Goal: Task Accomplishment & Management: Complete application form

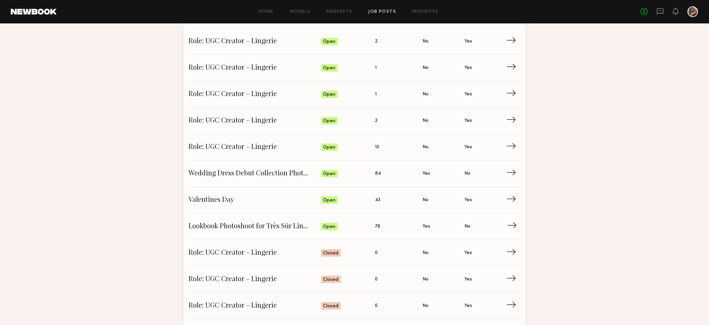
scroll to position [186, 0]
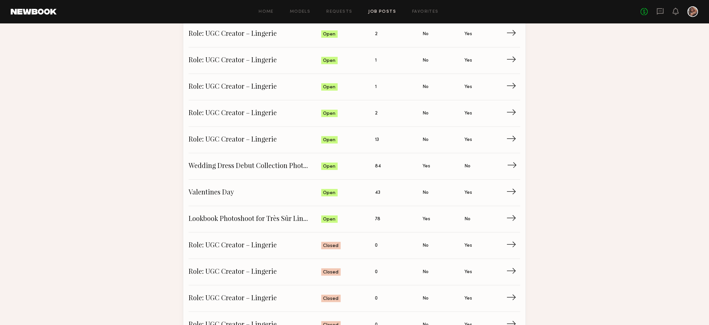
click at [277, 173] on link "Wedding Dress Debut Collection Photoshoot Status: Open Applied: 84 Has Casting:…" at bounding box center [355, 166] width 332 height 26
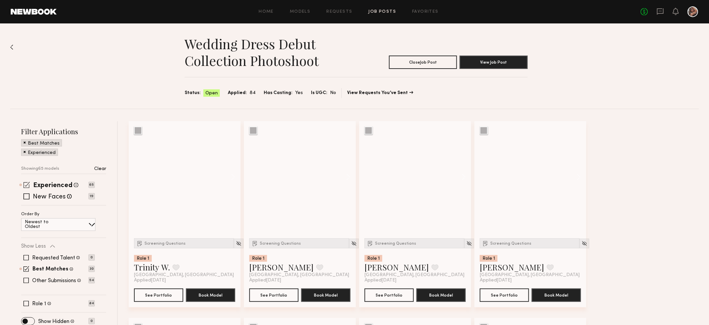
click at [28, 186] on span at bounding box center [26, 185] width 6 height 6
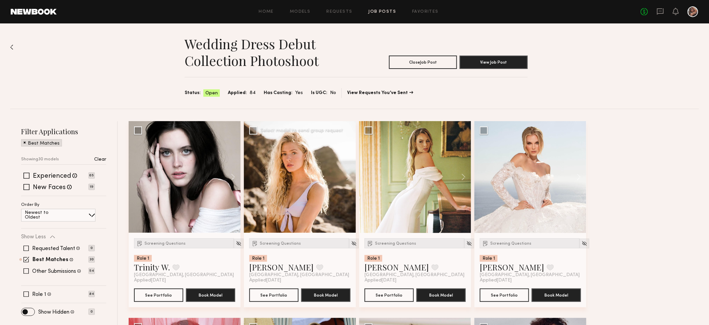
click at [324, 192] on div at bounding box center [300, 177] width 112 height 112
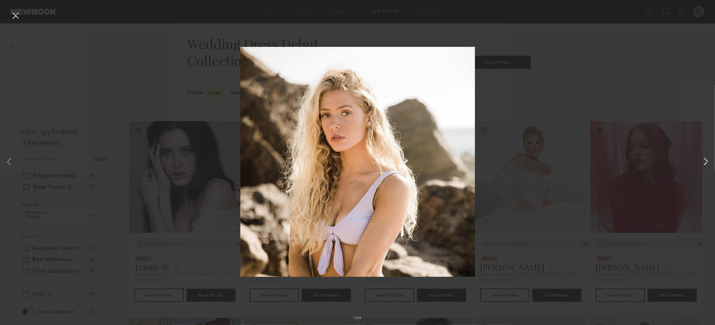
click at [709, 161] on button at bounding box center [705, 162] width 8 height 260
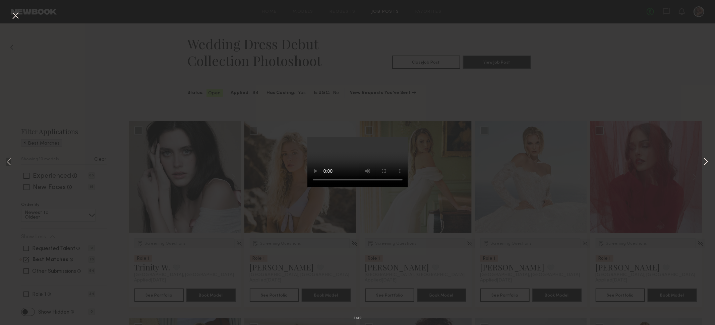
click at [708, 162] on button at bounding box center [705, 162] width 8 height 260
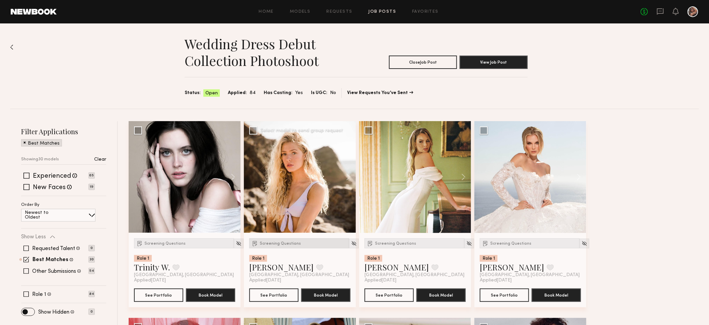
click at [278, 243] on span "Screening Questions" at bounding box center [280, 244] width 41 height 4
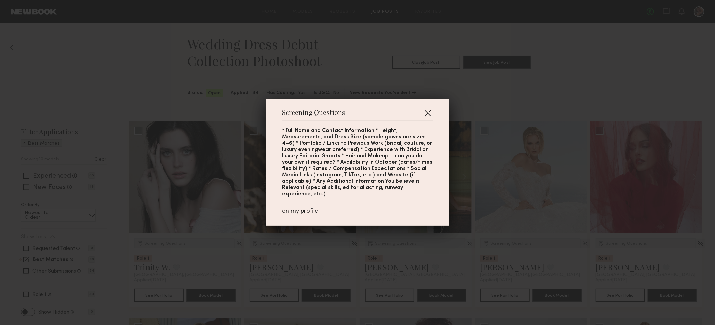
click at [422, 115] on button "button" at bounding box center [427, 113] width 11 height 11
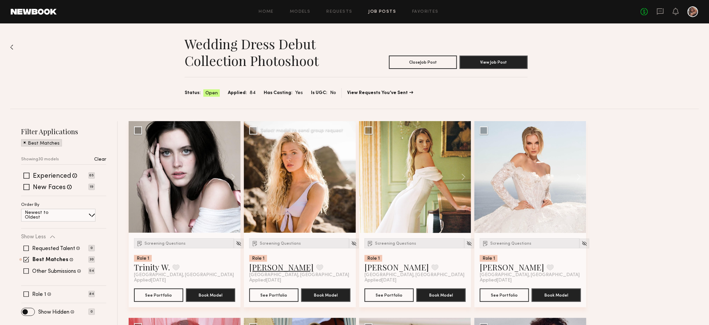
click at [280, 267] on link "Sophie Jordan C." at bounding box center [281, 267] width 64 height 11
click at [465, 178] on button at bounding box center [460, 177] width 21 height 112
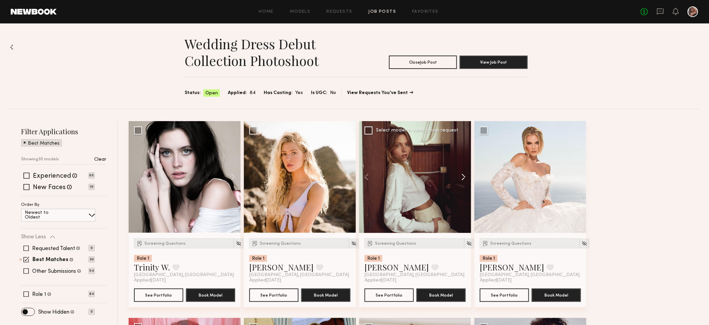
click at [465, 178] on button at bounding box center [460, 177] width 21 height 112
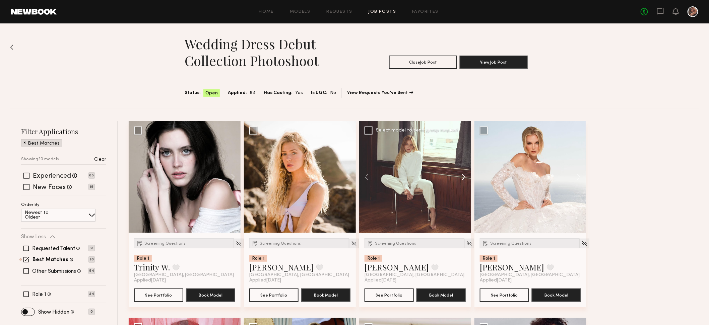
click at [465, 178] on button at bounding box center [460, 177] width 21 height 112
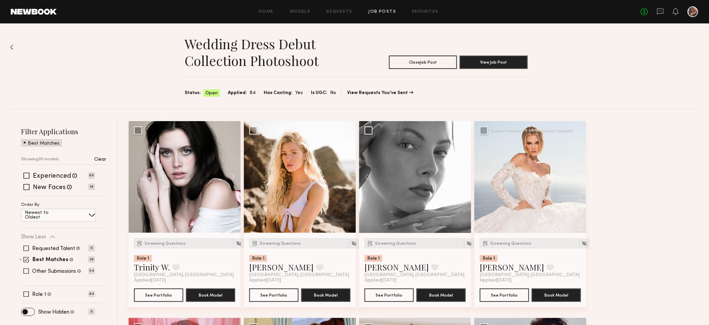
click at [578, 179] on button at bounding box center [575, 177] width 21 height 112
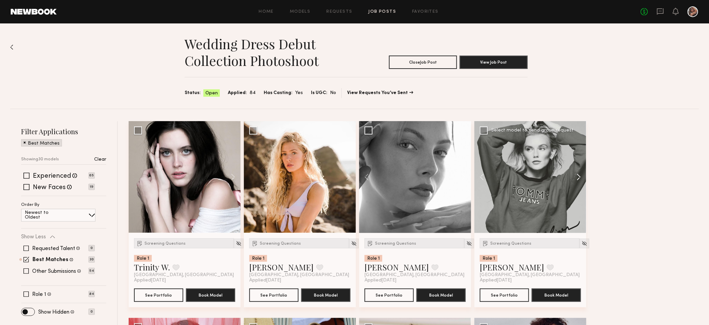
click at [578, 179] on button at bounding box center [575, 177] width 21 height 112
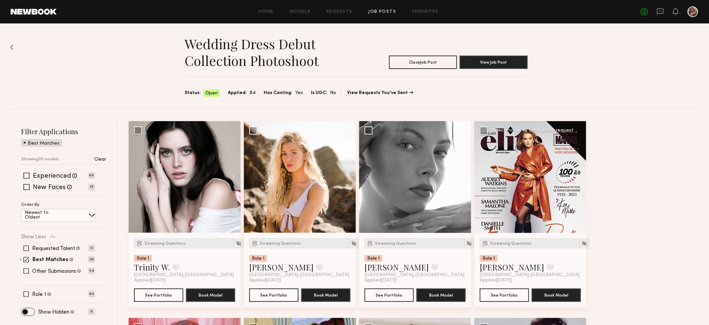
click at [578, 179] on button at bounding box center [575, 177] width 21 height 112
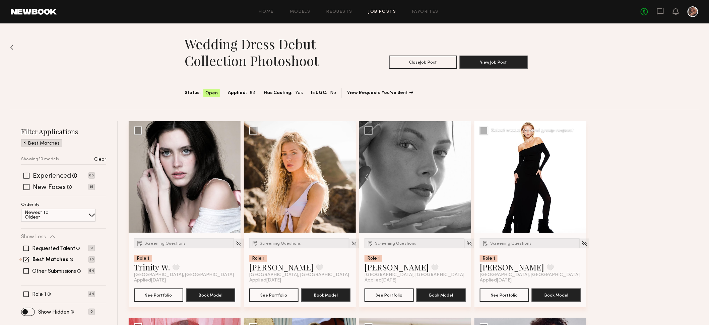
click at [578, 179] on button at bounding box center [575, 177] width 21 height 112
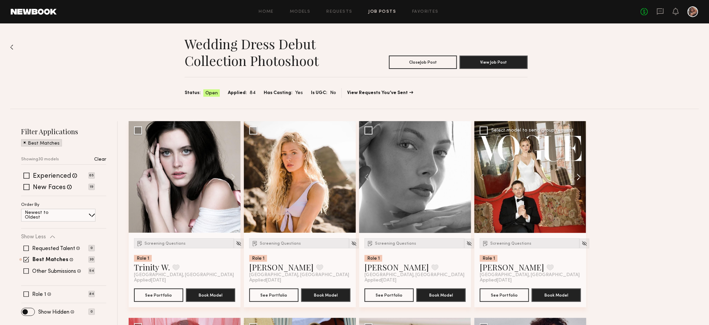
click at [578, 179] on button at bounding box center [575, 177] width 21 height 112
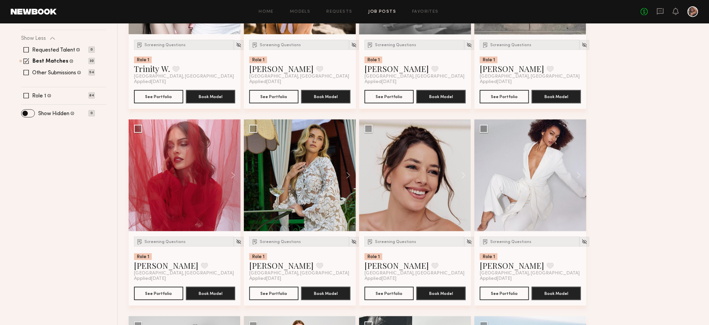
scroll to position [199, 0]
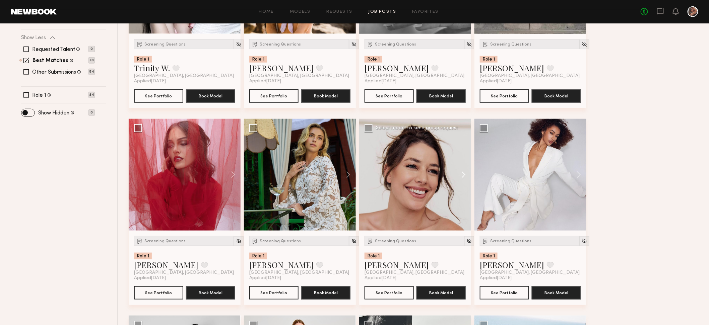
click at [464, 177] on button at bounding box center [460, 175] width 21 height 112
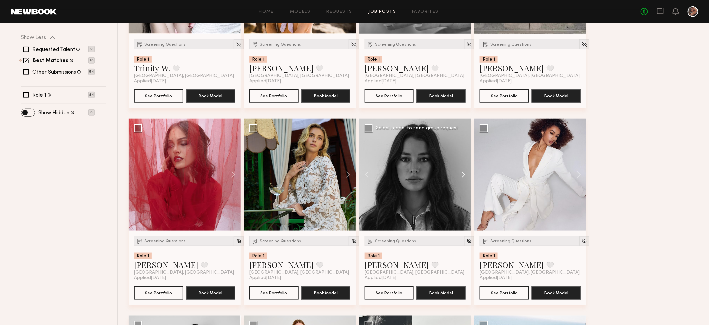
click at [464, 177] on button at bounding box center [460, 175] width 21 height 112
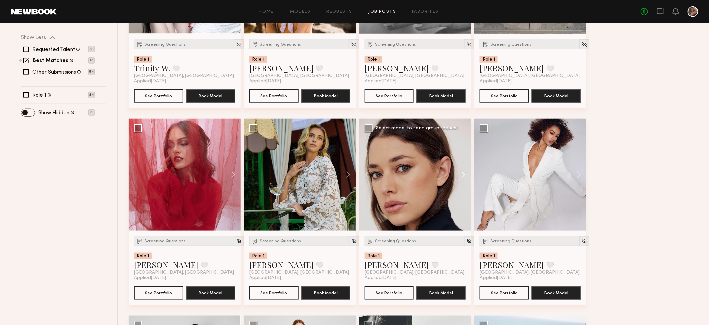
click at [464, 177] on button at bounding box center [460, 175] width 21 height 112
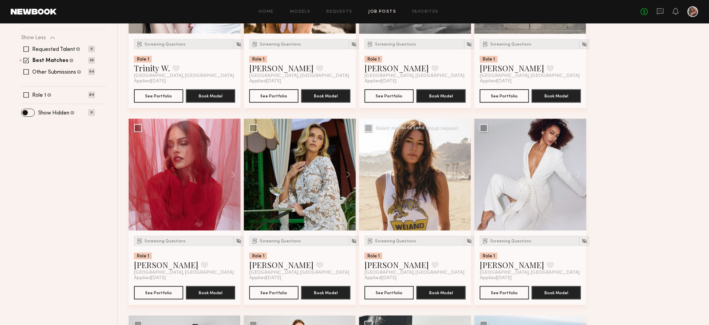
click at [464, 177] on button at bounding box center [460, 175] width 21 height 112
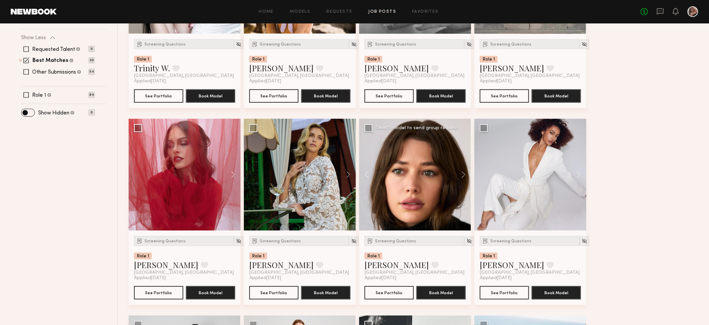
click at [422, 179] on div at bounding box center [415, 175] width 112 height 112
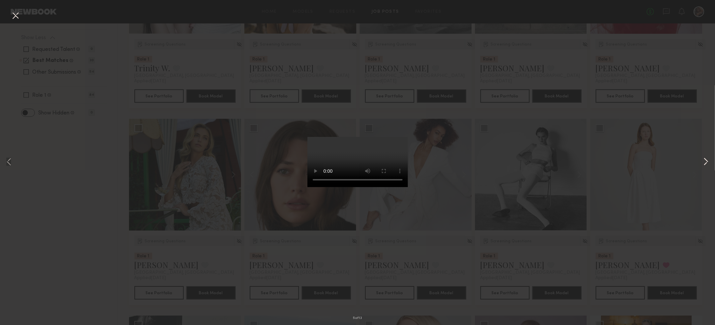
click at [704, 165] on button at bounding box center [705, 162] width 8 height 260
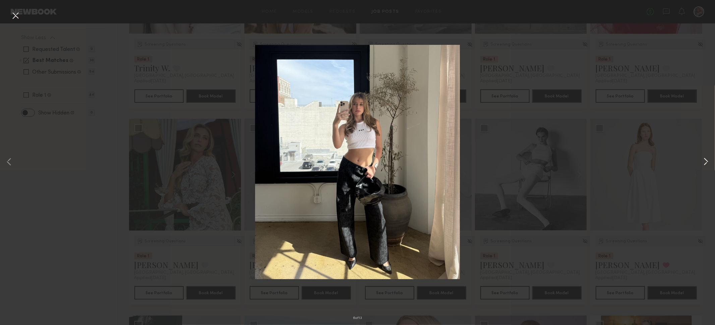
click at [704, 165] on button at bounding box center [705, 162] width 8 height 260
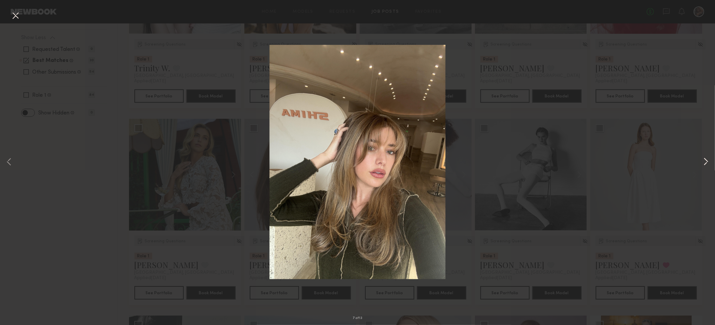
click at [704, 165] on button at bounding box center [705, 162] width 8 height 260
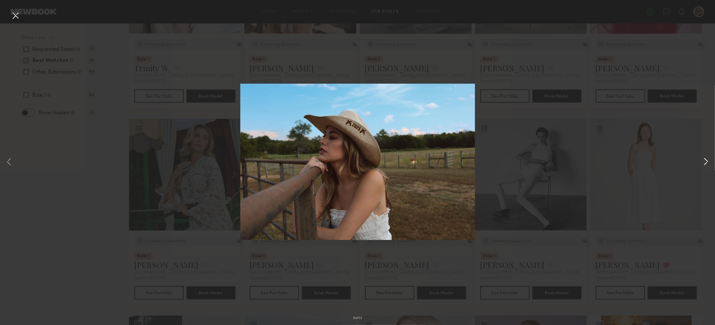
click at [704, 164] on button at bounding box center [705, 162] width 8 height 260
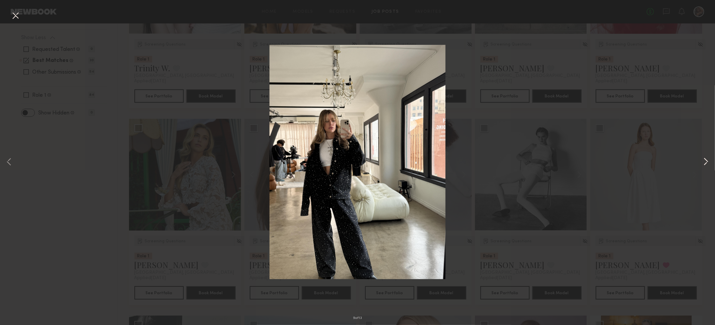
click at [704, 164] on button at bounding box center [705, 162] width 8 height 260
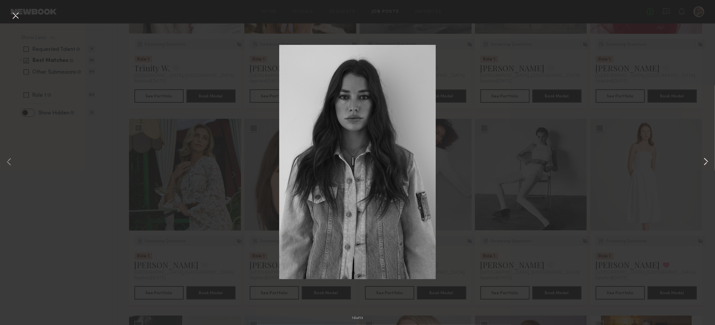
click at [704, 164] on button at bounding box center [705, 162] width 8 height 260
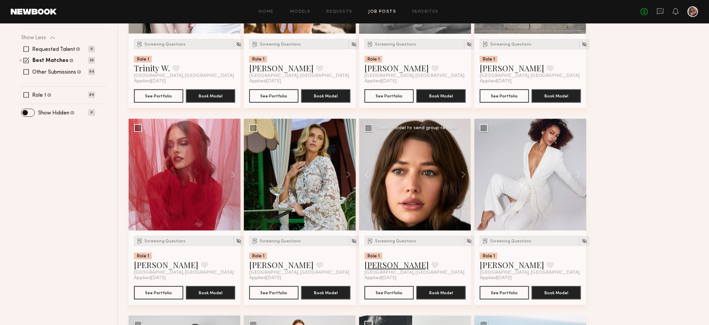
click at [395, 266] on link "[PERSON_NAME]" at bounding box center [396, 265] width 64 height 11
click at [393, 241] on span "Screening Questions" at bounding box center [395, 242] width 41 height 4
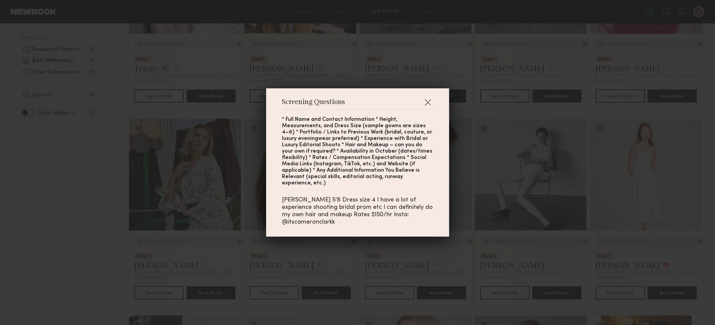
click at [306, 220] on div "Cameron Clark 5’8 Dress size 4 I have a lot of experience shooting bridal prom …" at bounding box center [357, 211] width 151 height 29
copy div "itscameronclarkk"
click at [374, 243] on div "Screening Questions * Full Name and Contact Information * Height, Measurements,…" at bounding box center [357, 162] width 715 height 325
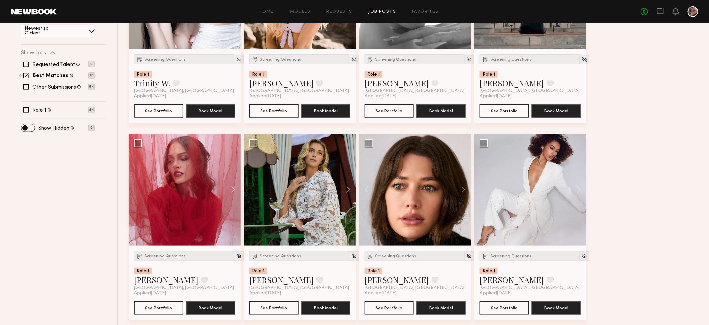
scroll to position [186, 0]
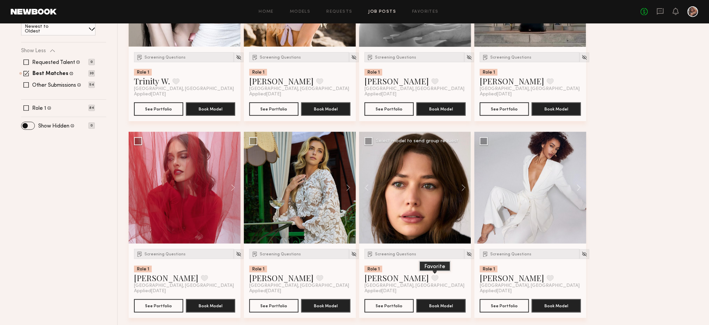
click at [431, 278] on button at bounding box center [434, 278] width 7 height 6
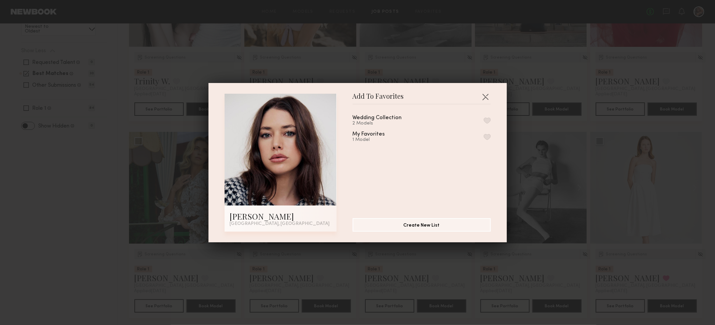
click at [391, 120] on div "Wedding Collection" at bounding box center [376, 118] width 49 height 6
click at [483, 120] on button "button" at bounding box center [486, 121] width 7 height 6
click at [414, 253] on div "Add To Favorites Cameron C. Los Angeles, CA Add To Favorites Wedding Collection…" at bounding box center [357, 162] width 715 height 325
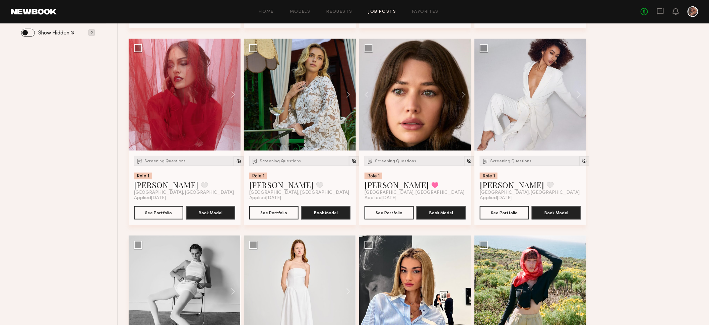
scroll to position [281, 0]
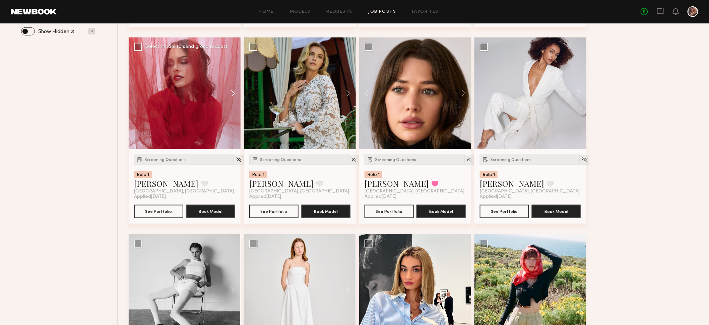
click at [232, 92] on button at bounding box center [229, 94] width 21 height 112
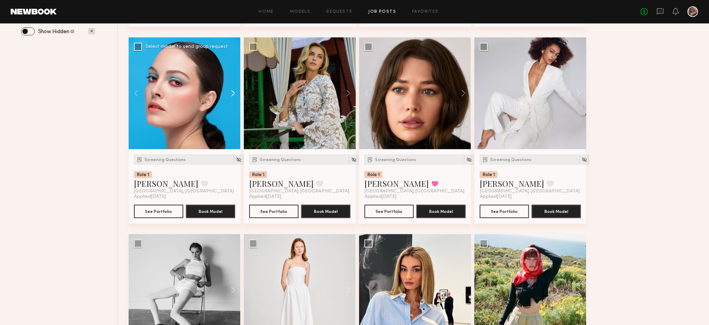
click at [232, 92] on button at bounding box center [229, 94] width 21 height 112
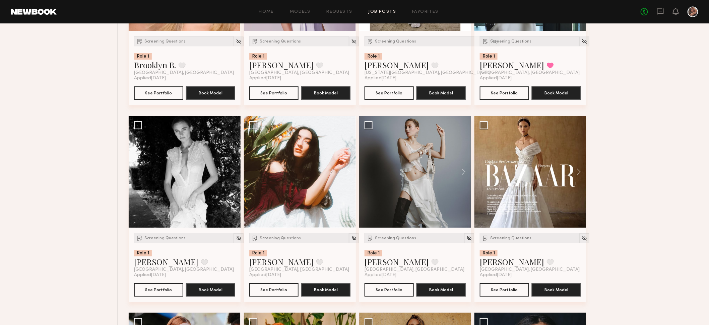
scroll to position [795, 0]
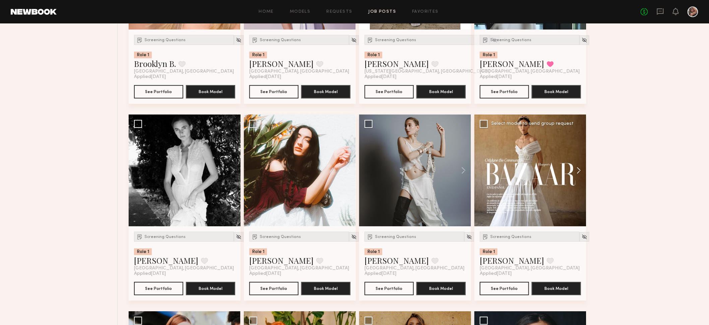
click at [580, 173] on button at bounding box center [575, 171] width 21 height 112
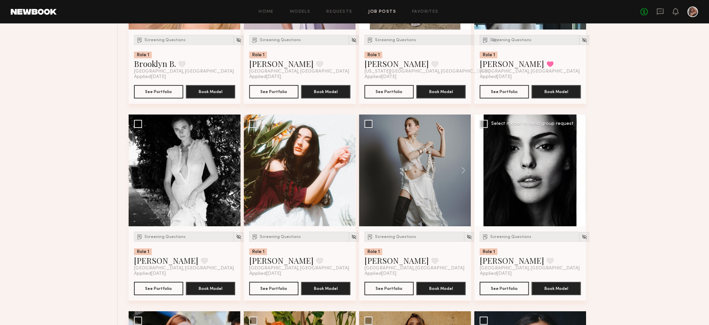
click at [580, 173] on button at bounding box center [575, 171] width 21 height 112
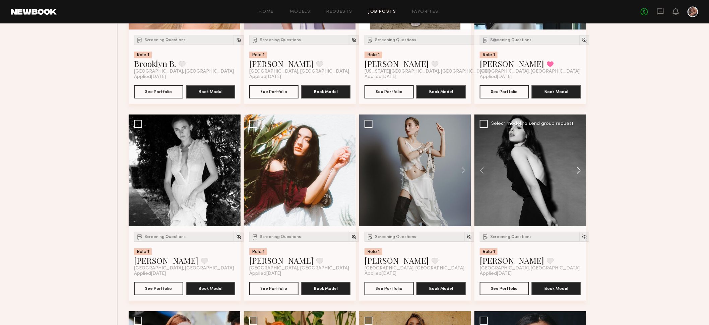
click at [580, 173] on button at bounding box center [575, 171] width 21 height 112
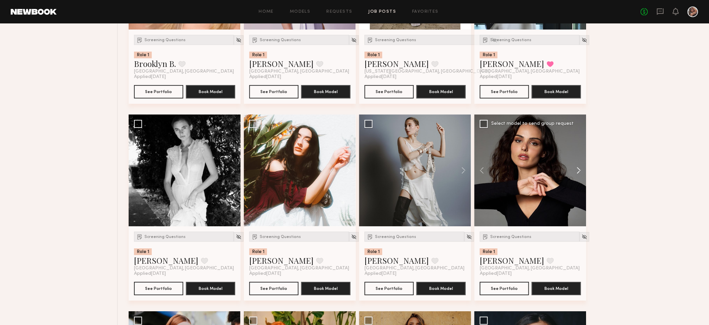
click at [580, 173] on button at bounding box center [575, 171] width 21 height 112
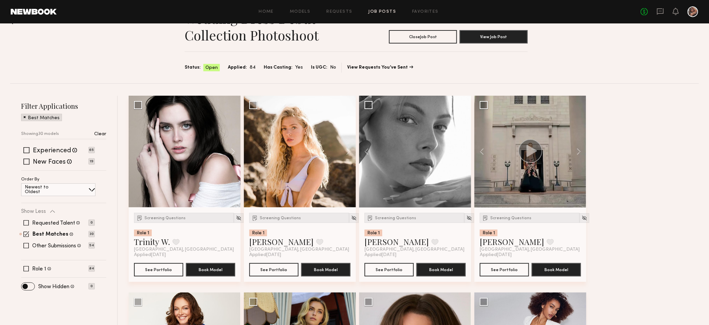
scroll to position [0, 0]
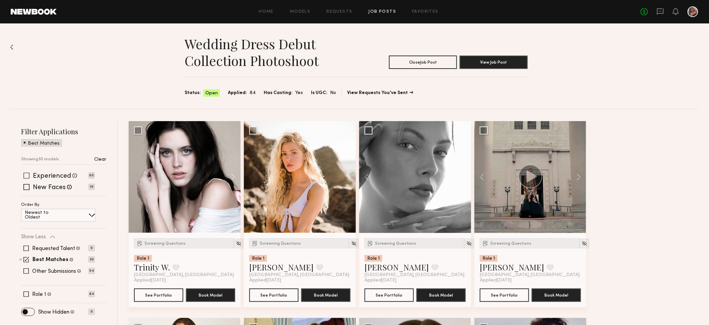
click at [26, 177] on span at bounding box center [26, 176] width 6 height 6
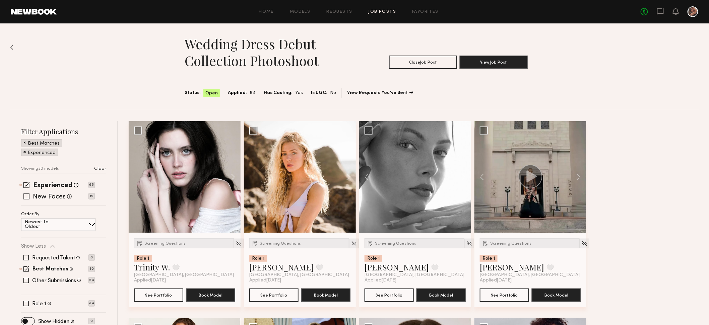
click at [26, 196] on span at bounding box center [26, 197] width 6 height 6
click at [27, 183] on span at bounding box center [26, 185] width 6 height 6
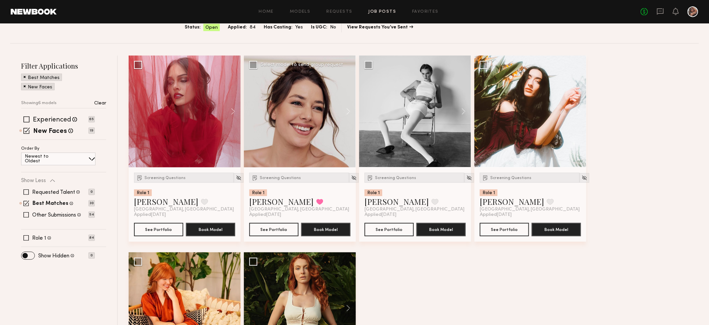
scroll to position [44, 0]
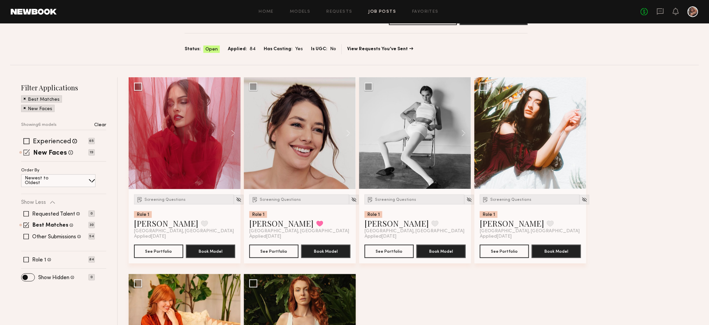
click at [27, 149] on span at bounding box center [26, 152] width 6 height 6
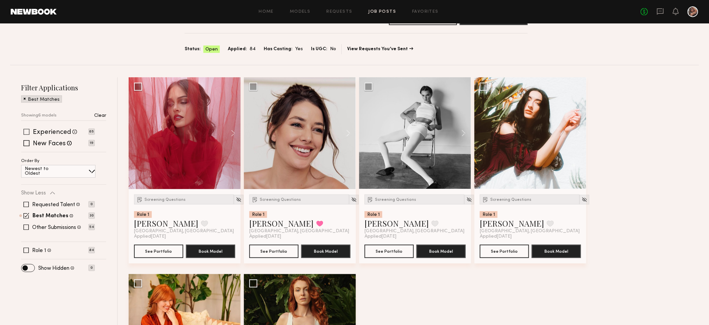
click at [26, 133] on span at bounding box center [26, 132] width 6 height 6
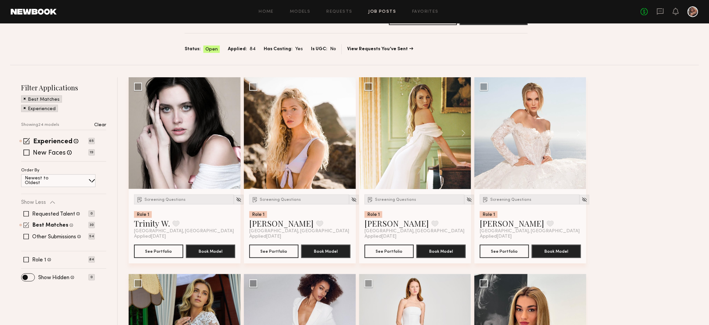
click at [26, 225] on span at bounding box center [26, 225] width 6 height 6
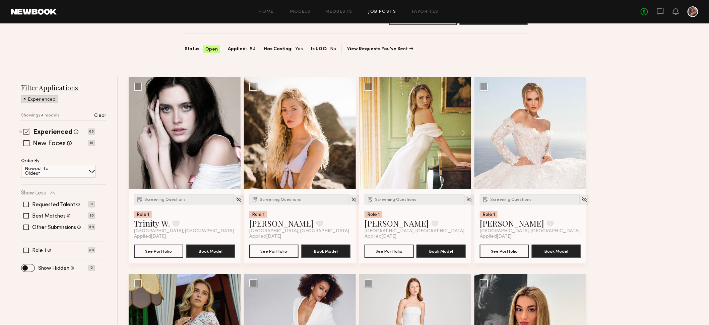
click at [28, 131] on span at bounding box center [26, 132] width 6 height 6
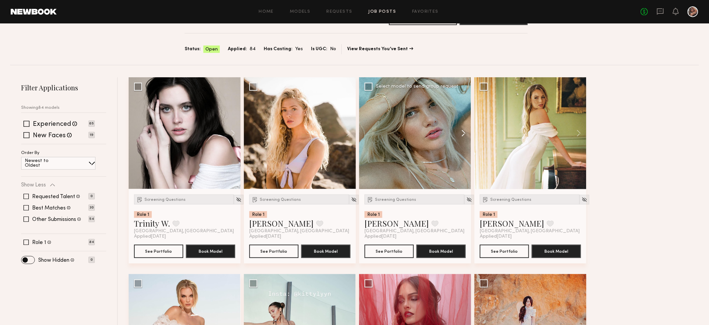
click at [463, 134] on button at bounding box center [460, 133] width 21 height 112
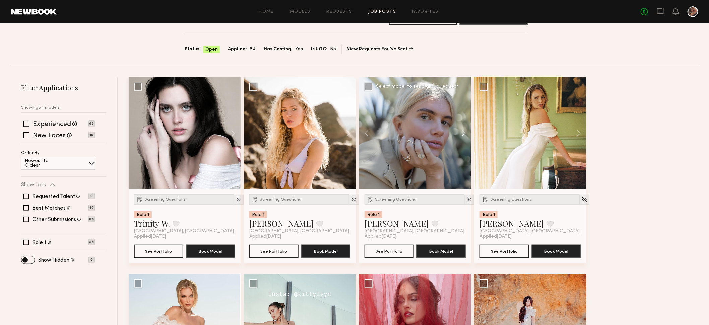
click at [463, 134] on button at bounding box center [460, 133] width 21 height 112
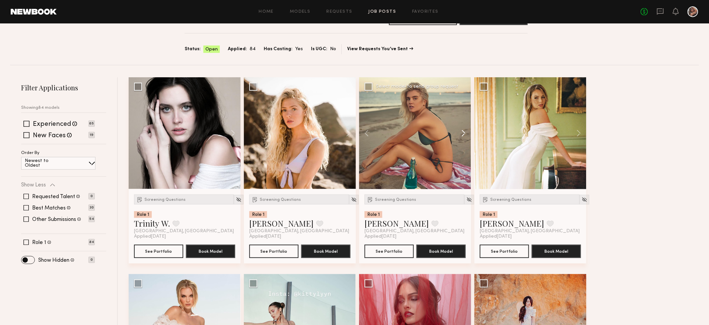
click at [463, 134] on button at bounding box center [460, 133] width 21 height 112
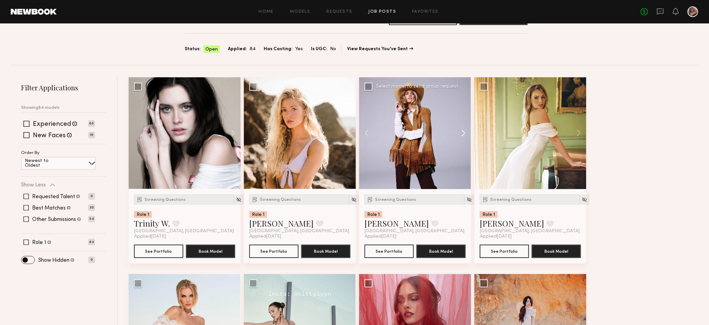
click at [463, 134] on button at bounding box center [460, 133] width 21 height 112
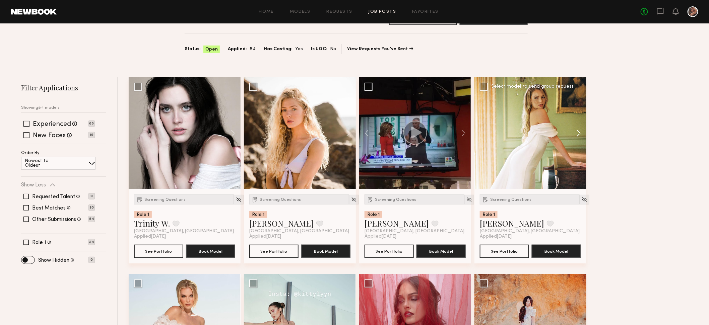
click at [580, 135] on button at bounding box center [575, 133] width 21 height 112
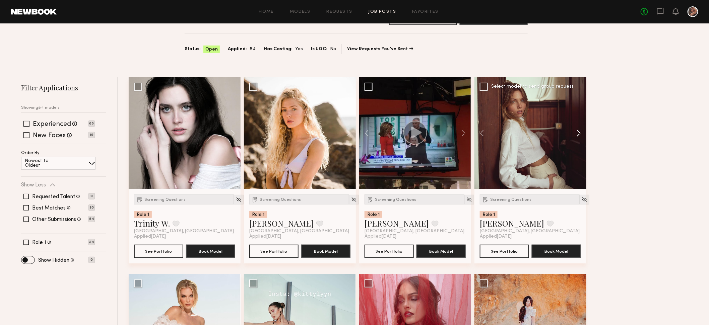
click at [580, 135] on button at bounding box center [575, 133] width 21 height 112
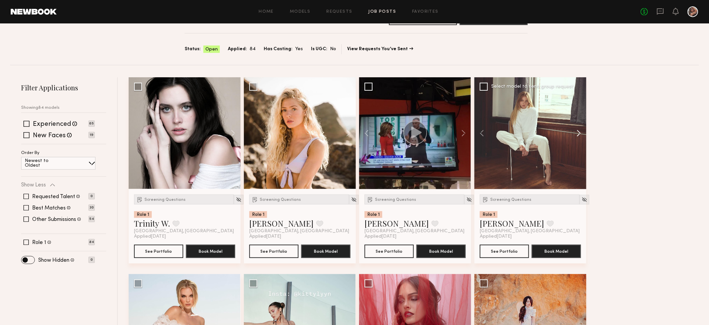
click at [580, 135] on button at bounding box center [575, 133] width 21 height 112
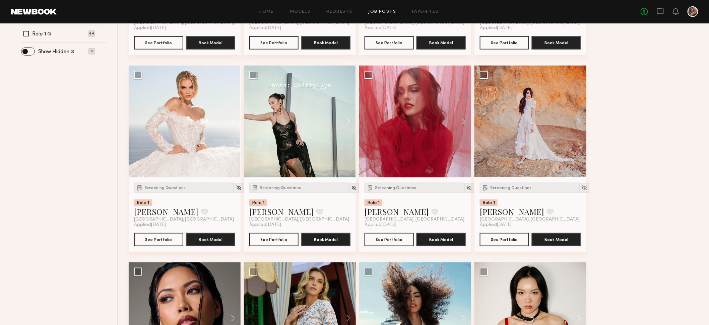
scroll to position [253, 0]
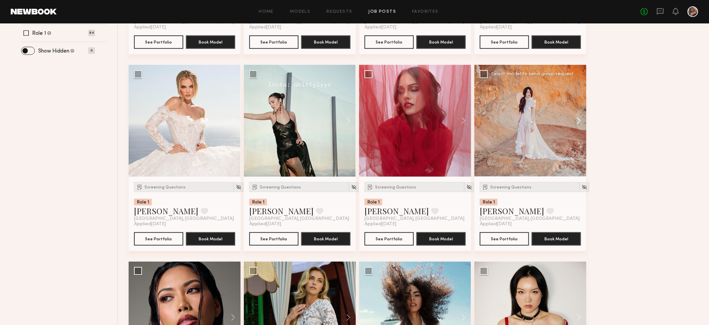
click at [581, 121] on button at bounding box center [575, 121] width 21 height 112
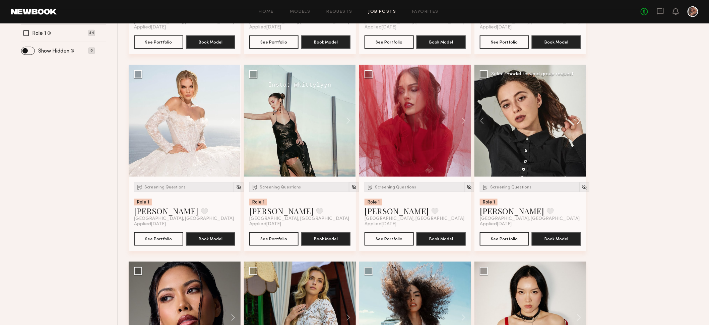
click at [581, 121] on button at bounding box center [575, 121] width 21 height 112
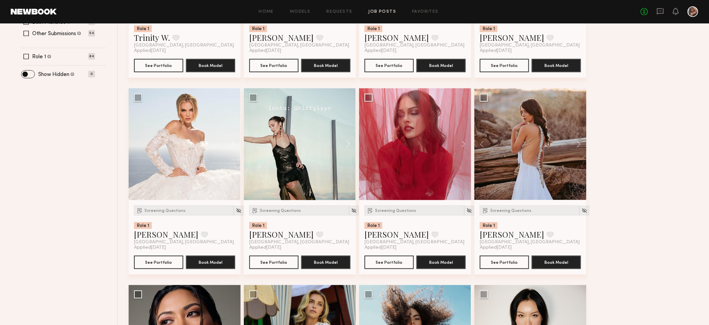
scroll to position [218, 0]
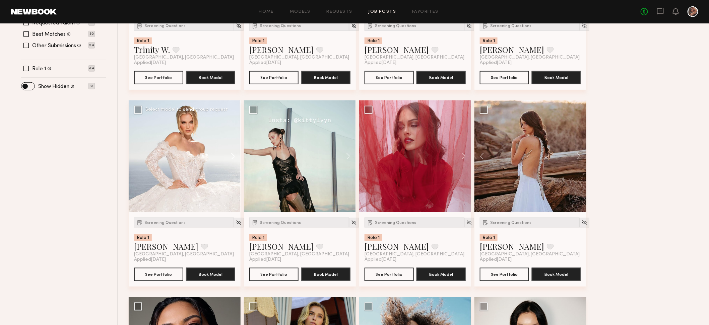
click at [234, 157] on button at bounding box center [229, 156] width 21 height 112
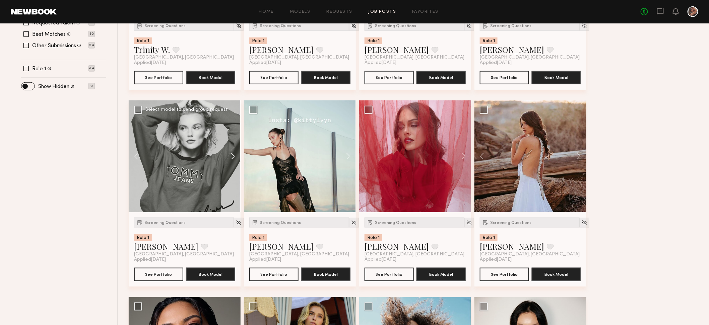
click at [234, 157] on button at bounding box center [229, 156] width 21 height 112
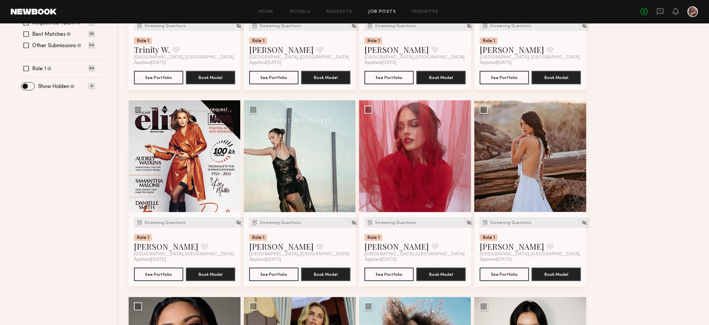
click at [234, 157] on button at bounding box center [229, 156] width 21 height 112
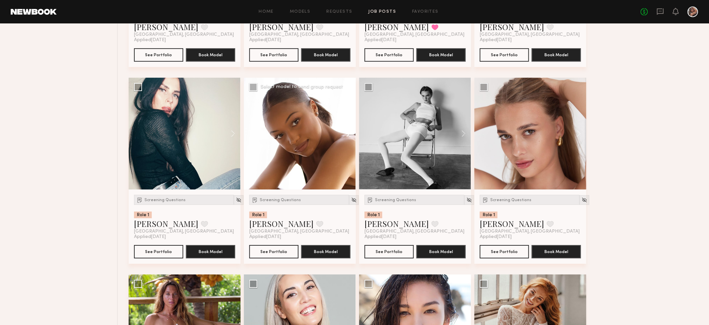
scroll to position [831, 0]
click at [237, 133] on button at bounding box center [229, 134] width 21 height 112
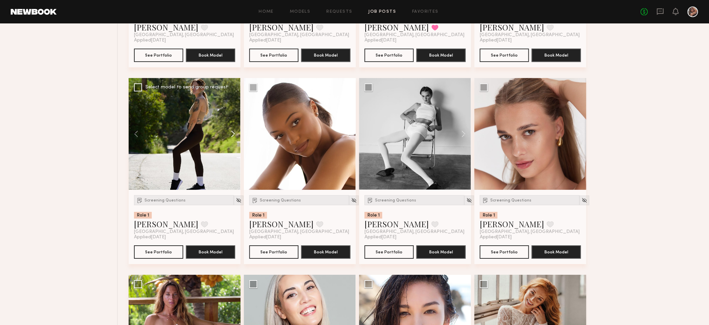
click at [234, 135] on button at bounding box center [229, 134] width 21 height 112
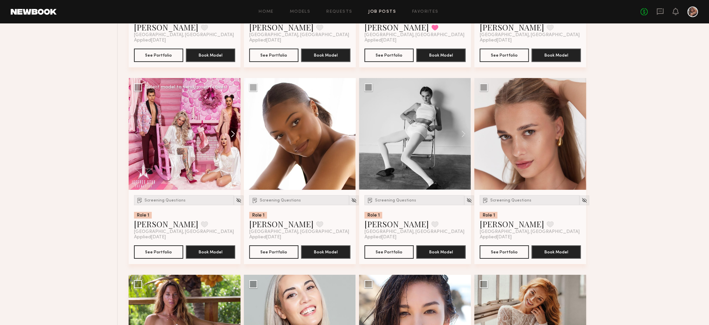
click at [234, 135] on button at bounding box center [229, 134] width 21 height 112
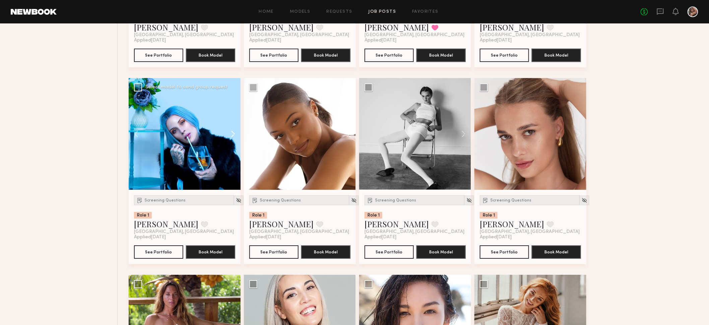
click at [234, 135] on button at bounding box center [229, 134] width 21 height 112
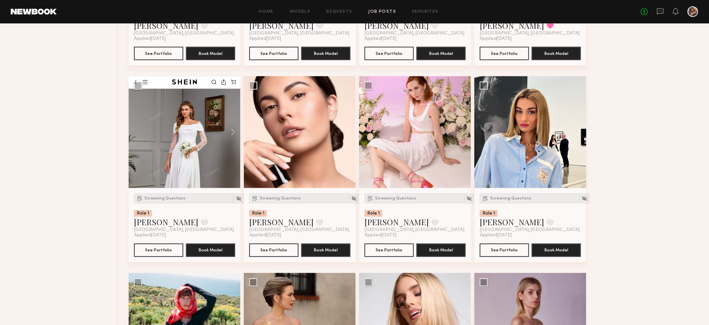
scroll to position [1425, 0]
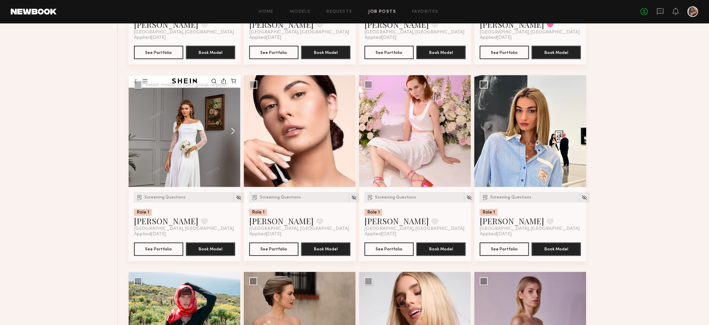
click at [234, 131] on button at bounding box center [229, 131] width 21 height 112
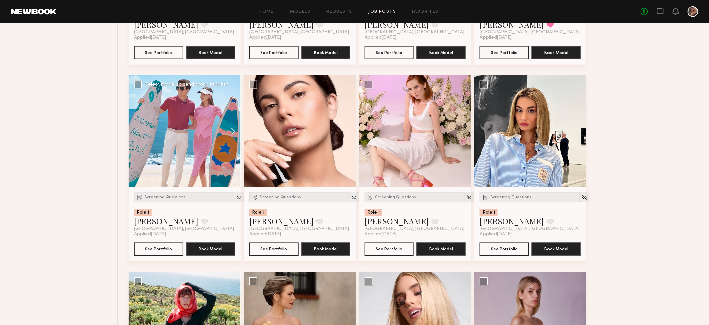
click at [234, 131] on button at bounding box center [229, 131] width 21 height 112
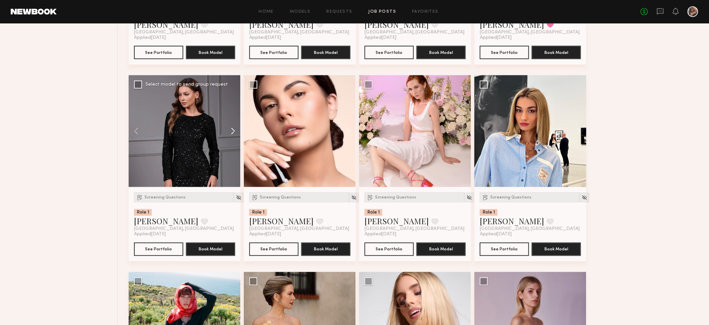
click at [234, 131] on button at bounding box center [229, 131] width 21 height 112
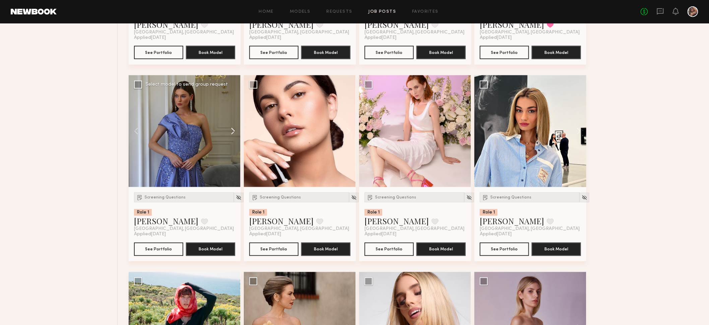
click at [234, 128] on button at bounding box center [229, 131] width 21 height 112
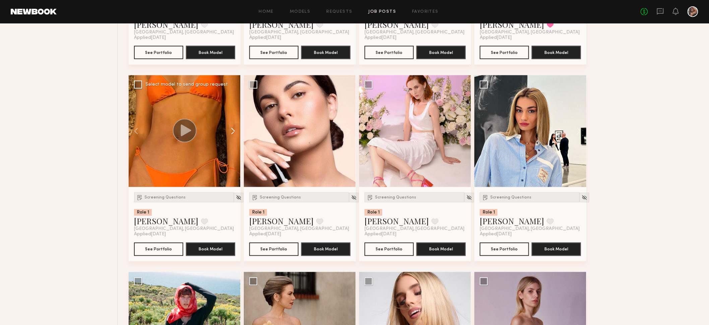
click at [234, 128] on button at bounding box center [229, 131] width 21 height 112
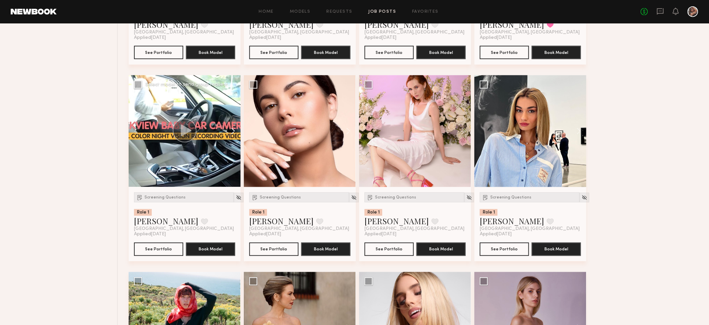
click at [234, 128] on button at bounding box center [229, 131] width 21 height 112
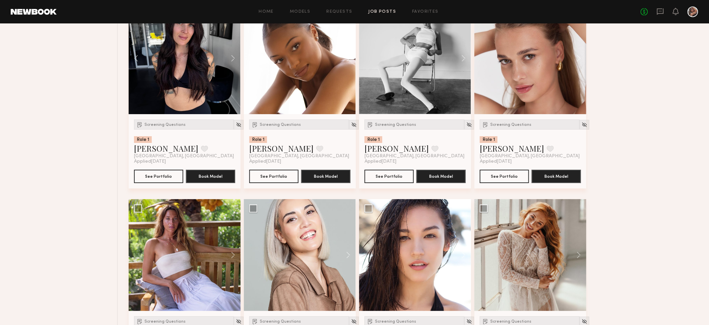
scroll to position [0, 0]
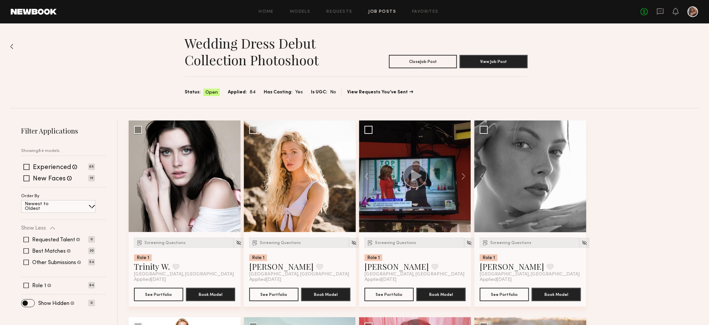
click at [387, 10] on link "Job Posts" at bounding box center [382, 12] width 28 height 4
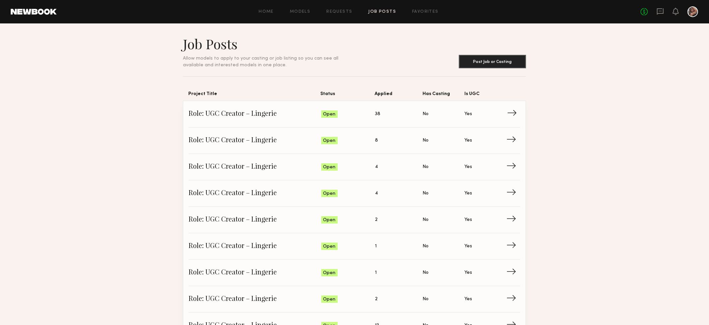
click at [269, 114] on span "Role: UGC Creator – Lingerie" at bounding box center [255, 114] width 133 height 10
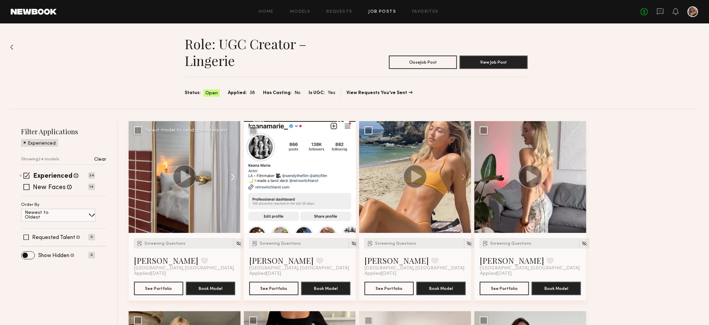
click at [235, 175] on button at bounding box center [229, 177] width 21 height 112
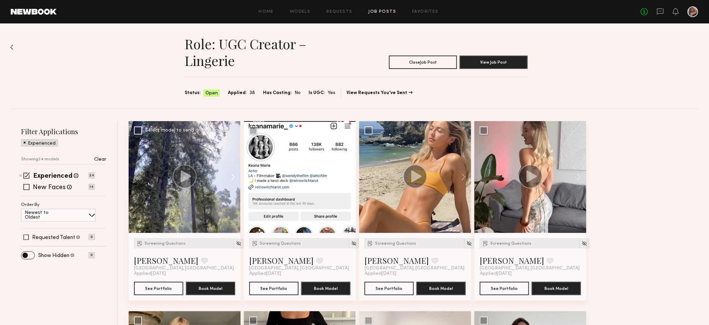
click at [235, 176] on button at bounding box center [229, 177] width 21 height 112
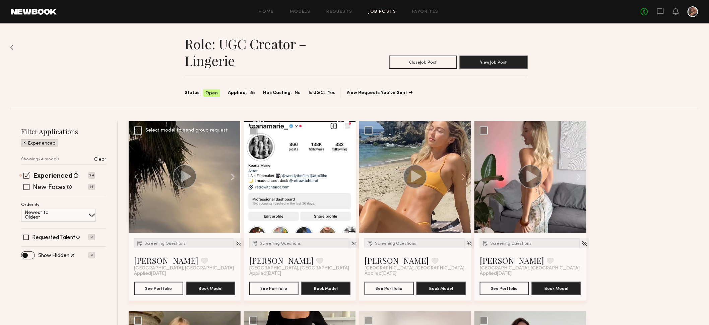
click at [234, 176] on button at bounding box center [229, 177] width 21 height 112
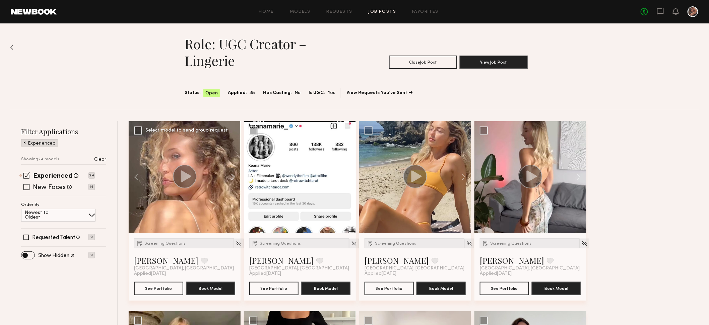
click at [234, 176] on button at bounding box center [229, 177] width 21 height 112
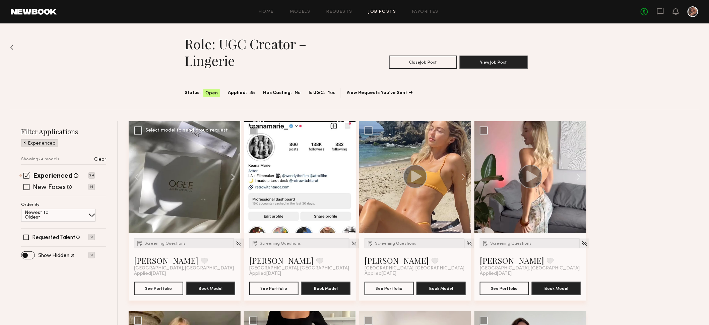
click at [234, 176] on button at bounding box center [229, 177] width 21 height 112
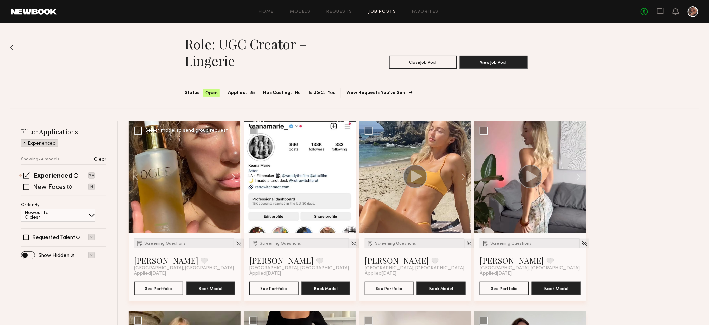
click at [234, 176] on button at bounding box center [229, 177] width 21 height 112
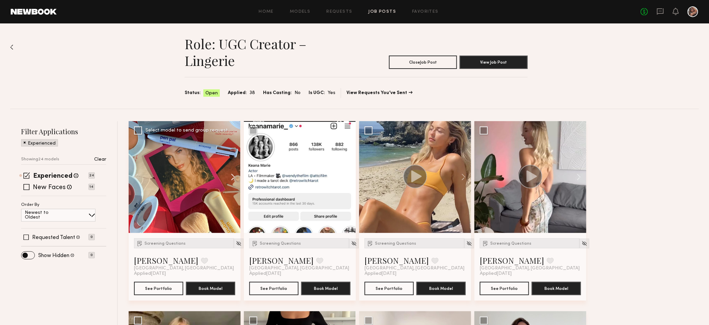
click at [234, 176] on button at bounding box center [229, 177] width 21 height 112
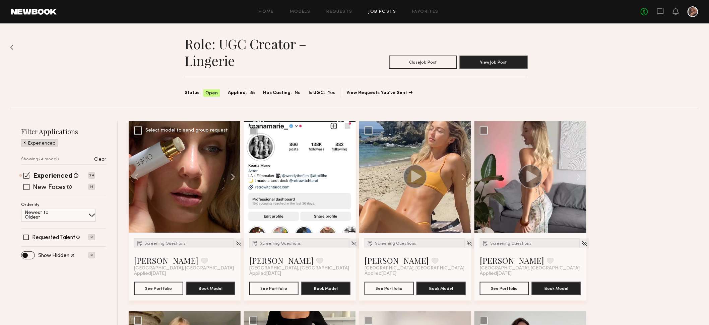
click at [234, 176] on button at bounding box center [229, 177] width 21 height 112
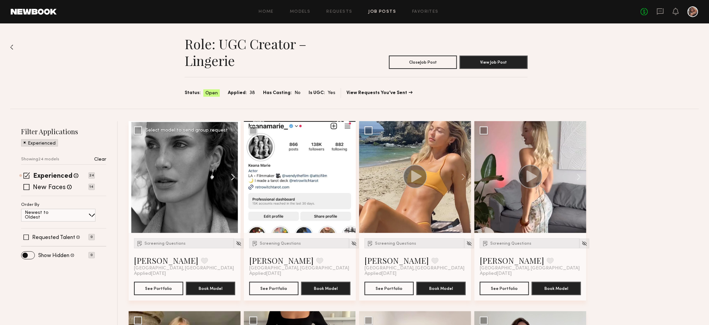
click at [234, 176] on button at bounding box center [229, 177] width 21 height 112
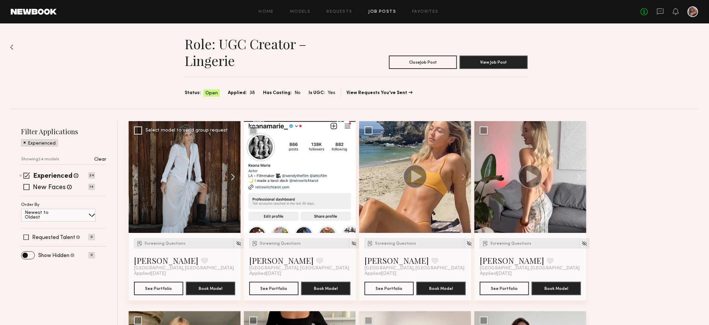
click at [235, 180] on button at bounding box center [229, 177] width 21 height 112
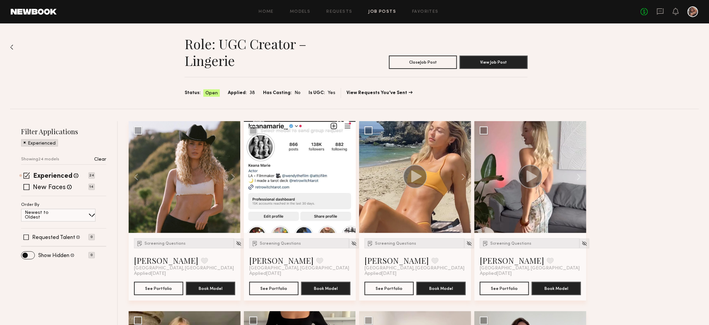
click at [350, 179] on button at bounding box center [344, 177] width 21 height 112
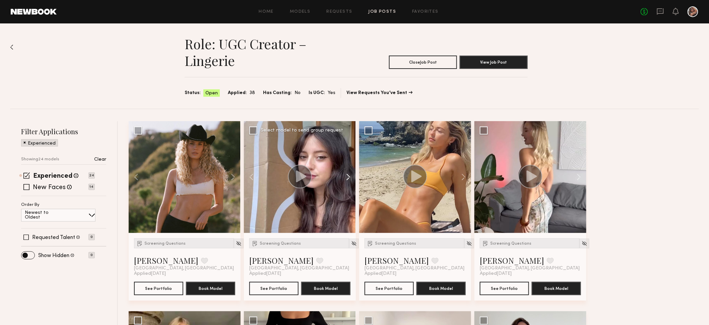
click at [350, 179] on button at bounding box center [344, 177] width 21 height 112
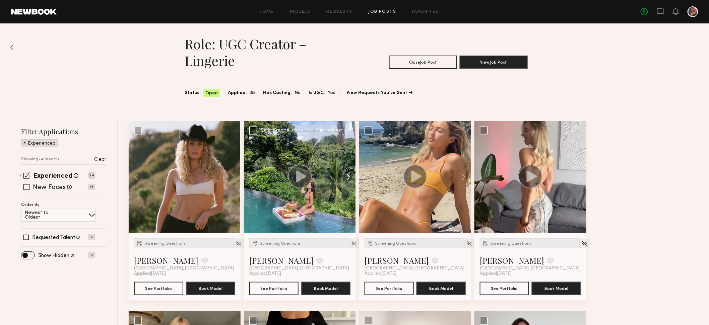
click at [350, 179] on button at bounding box center [344, 177] width 21 height 112
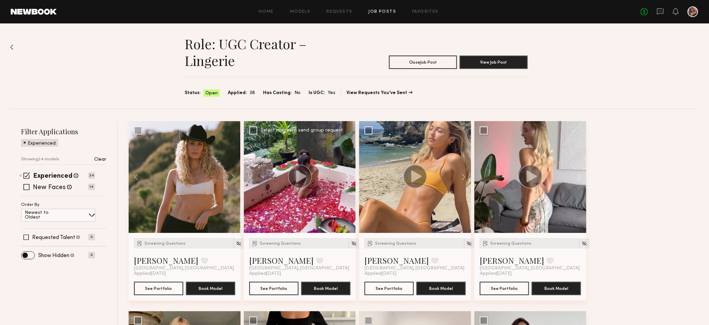
click at [350, 179] on button at bounding box center [344, 177] width 21 height 112
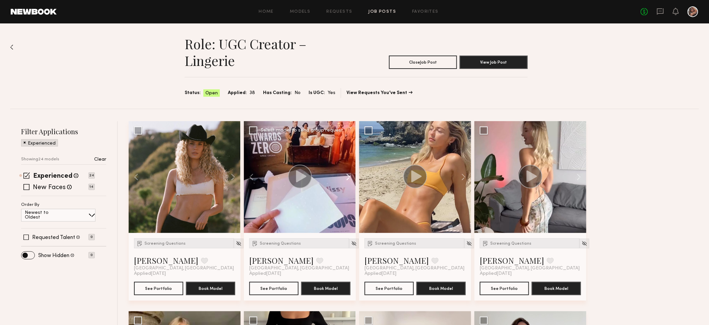
click at [350, 179] on button at bounding box center [344, 177] width 21 height 112
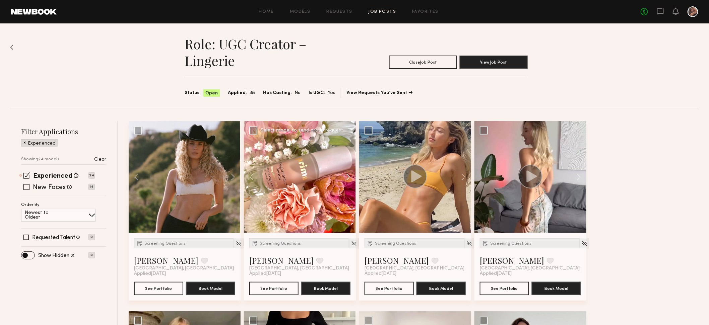
click at [350, 179] on button at bounding box center [344, 177] width 21 height 112
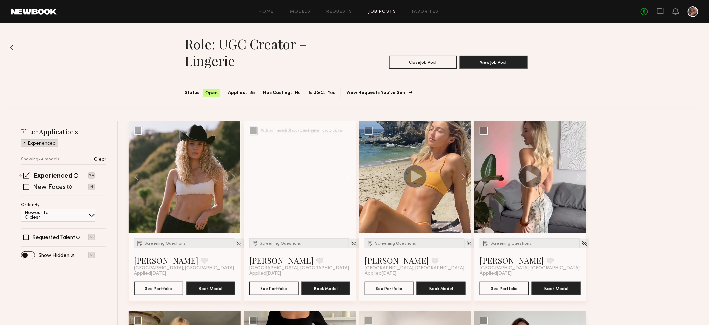
click at [350, 179] on button at bounding box center [344, 177] width 21 height 112
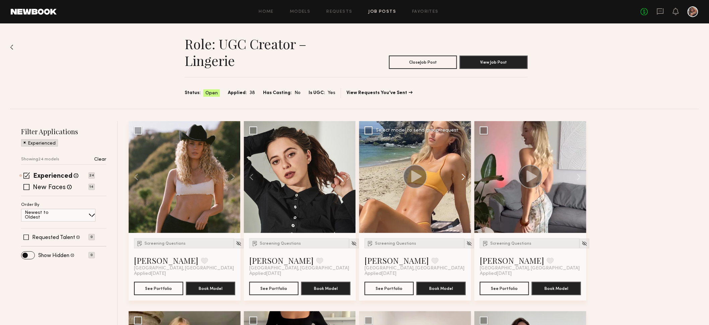
click at [462, 179] on button at bounding box center [460, 177] width 21 height 112
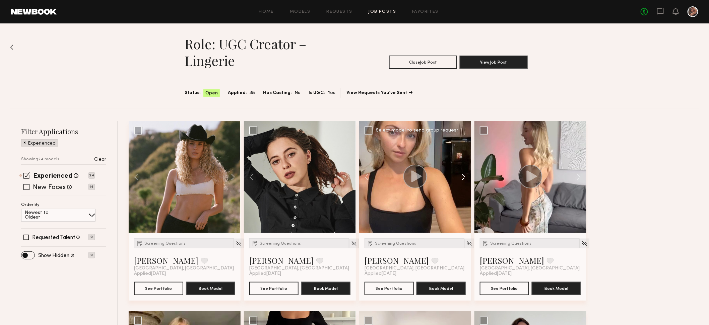
click at [462, 179] on button at bounding box center [460, 177] width 21 height 112
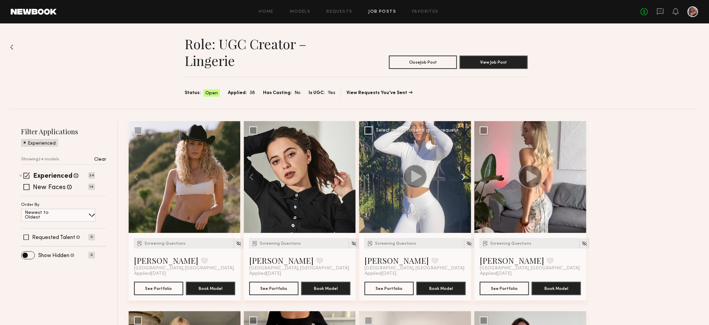
click at [462, 179] on button at bounding box center [460, 177] width 21 height 112
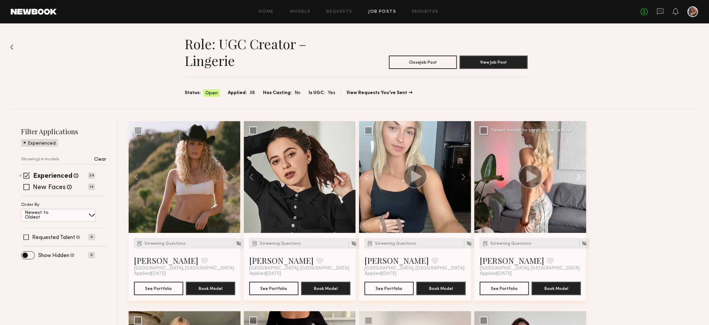
click at [580, 175] on button at bounding box center [575, 177] width 21 height 112
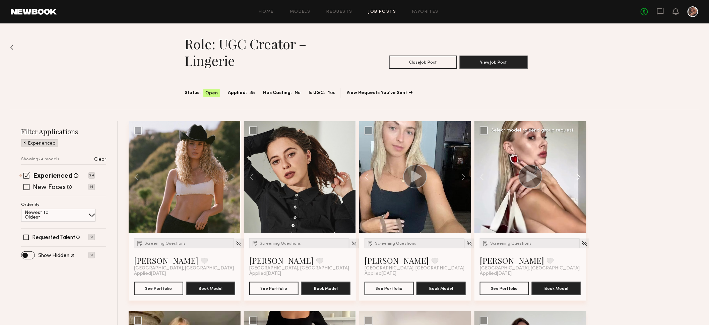
click at [580, 177] on button at bounding box center [575, 177] width 21 height 112
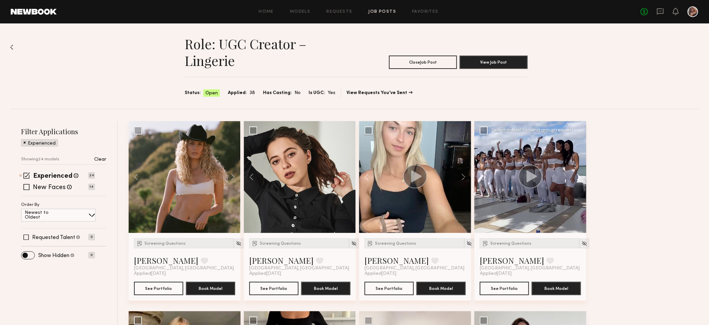
click at [580, 177] on button at bounding box center [575, 177] width 21 height 112
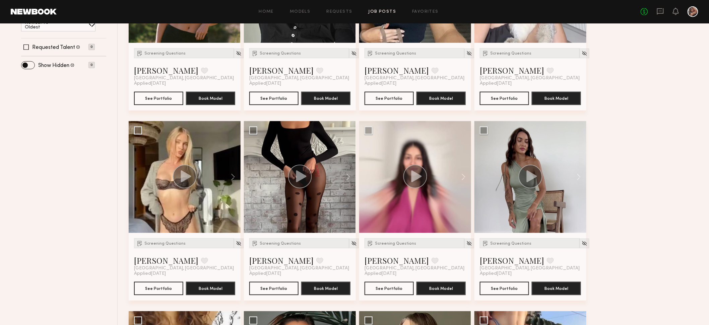
scroll to position [193, 0]
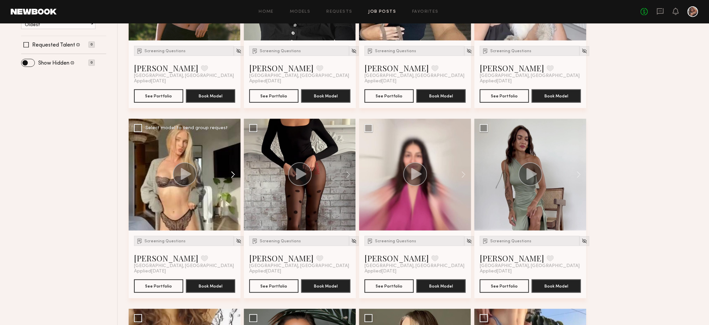
click at [232, 176] on button at bounding box center [229, 175] width 21 height 112
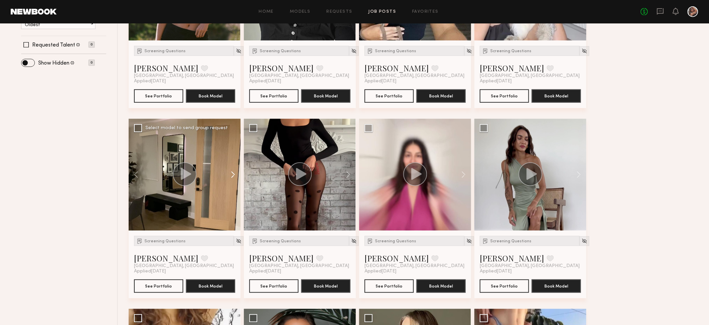
click at [232, 176] on button at bounding box center [229, 175] width 21 height 112
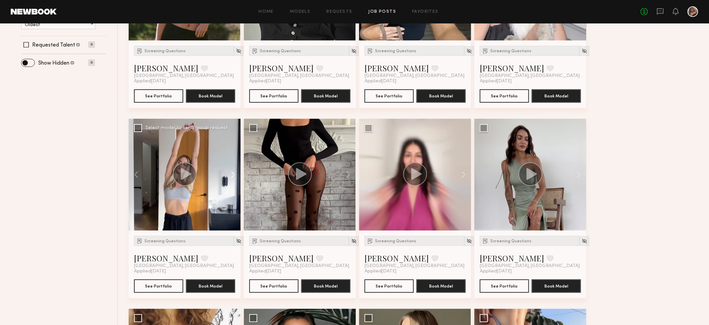
click at [232, 176] on button at bounding box center [229, 175] width 21 height 112
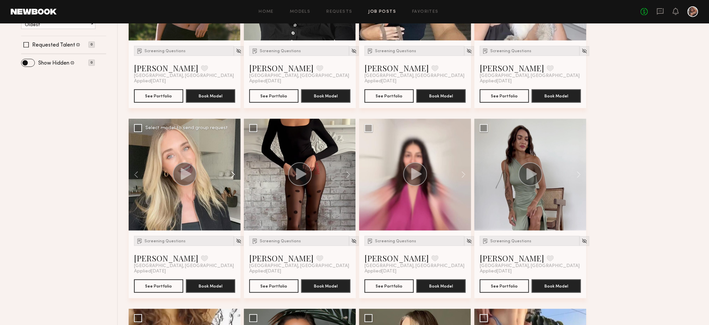
click at [232, 176] on button at bounding box center [229, 175] width 21 height 112
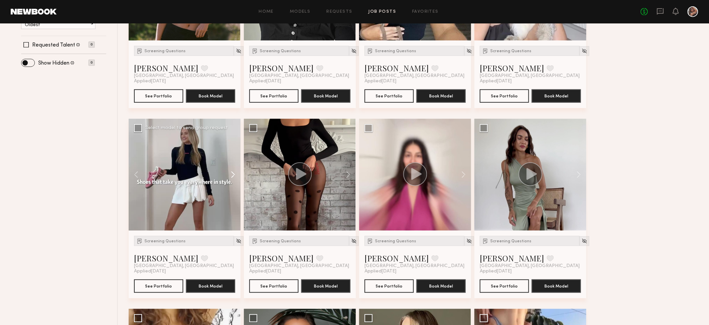
click at [232, 176] on button at bounding box center [229, 175] width 21 height 112
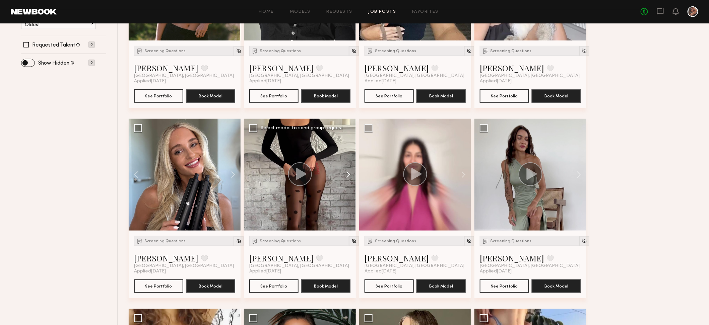
click at [347, 175] on button at bounding box center [344, 175] width 21 height 112
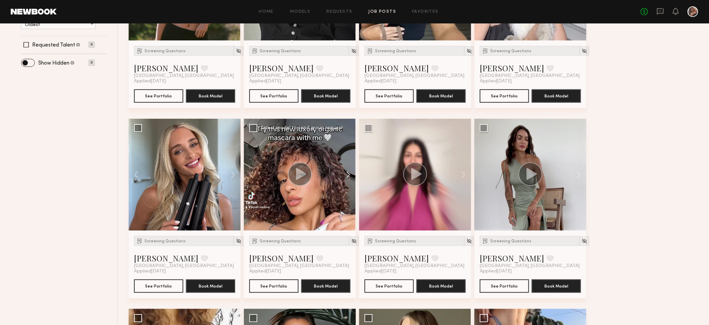
click at [347, 175] on button at bounding box center [344, 175] width 21 height 112
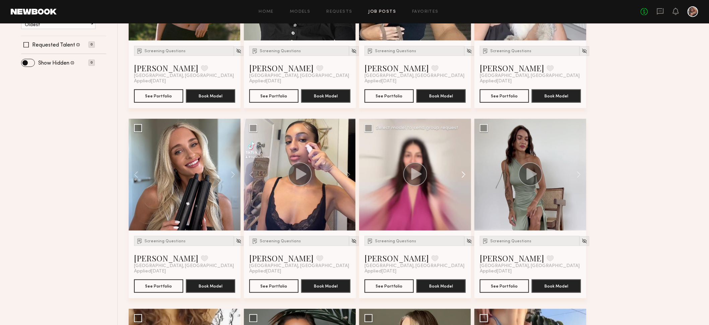
click at [465, 175] on button at bounding box center [460, 175] width 21 height 112
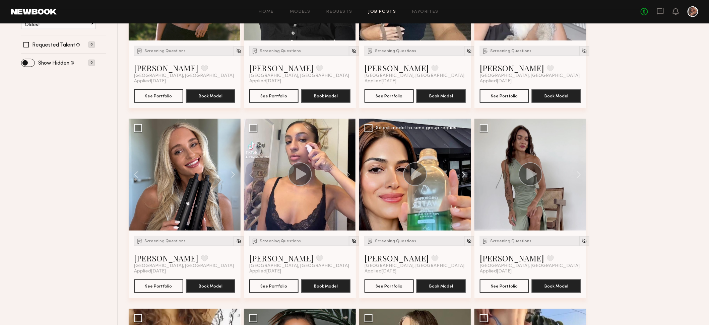
click at [465, 175] on button at bounding box center [460, 175] width 21 height 112
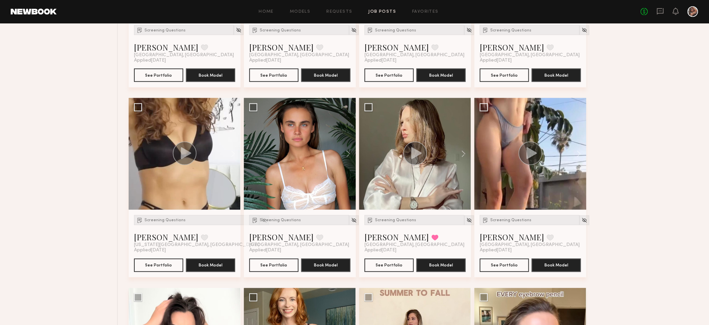
scroll to position [406, 0]
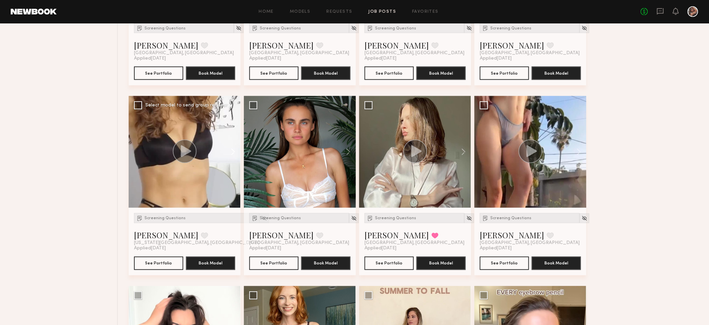
click at [231, 154] on button at bounding box center [229, 152] width 21 height 112
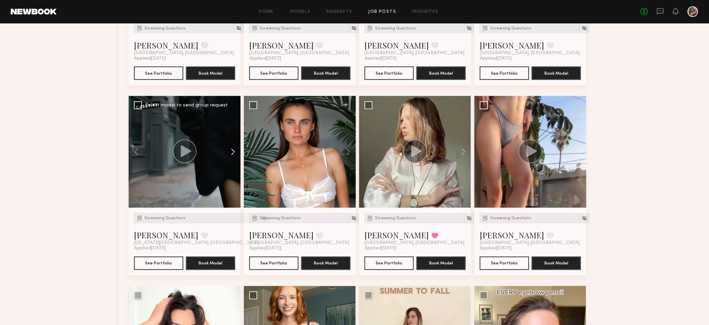
click at [231, 154] on button at bounding box center [229, 152] width 21 height 112
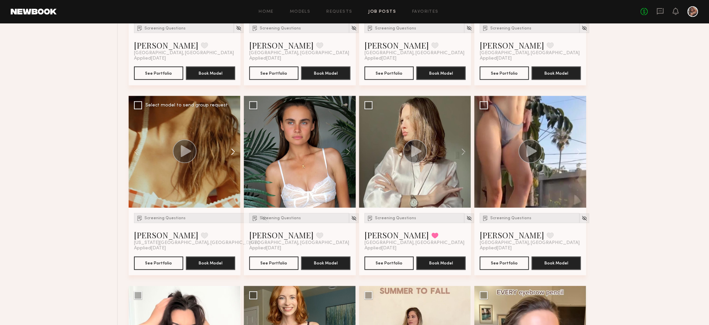
click at [231, 154] on button at bounding box center [229, 152] width 21 height 112
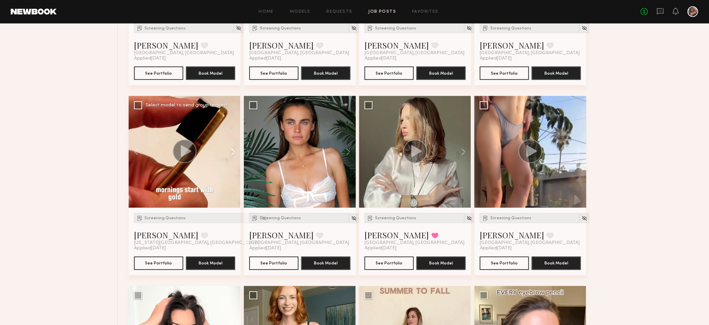
click at [231, 154] on button at bounding box center [229, 152] width 21 height 112
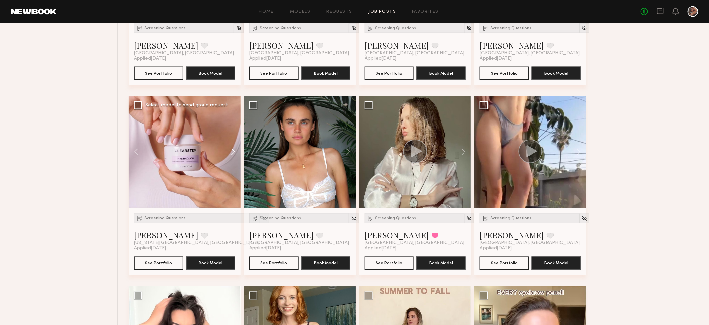
click at [231, 154] on button at bounding box center [229, 152] width 21 height 112
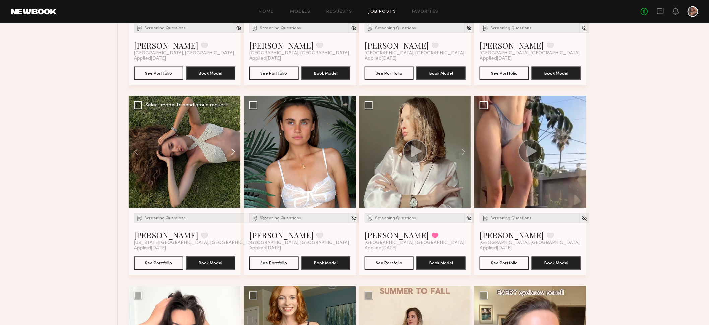
click at [231, 154] on button at bounding box center [229, 152] width 21 height 112
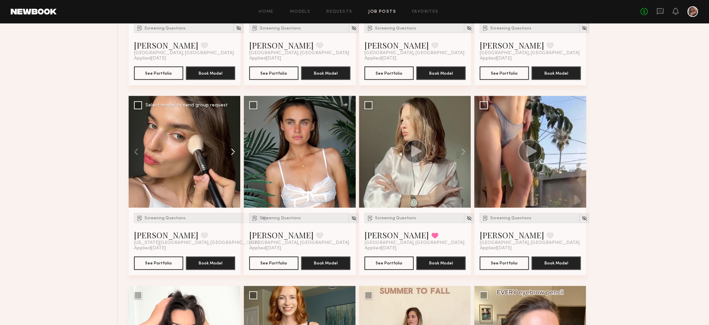
click at [231, 154] on button at bounding box center [229, 152] width 21 height 112
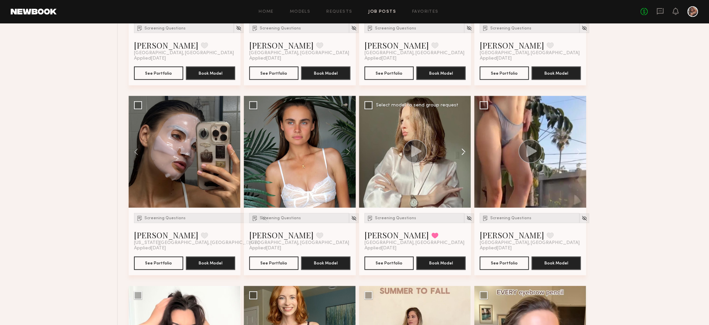
click at [466, 153] on button at bounding box center [460, 152] width 21 height 112
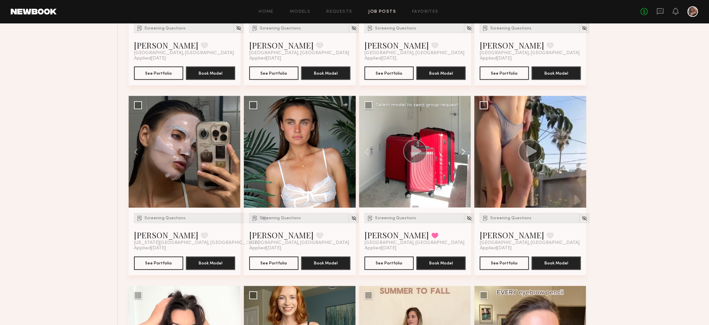
click at [466, 153] on button at bounding box center [460, 152] width 21 height 112
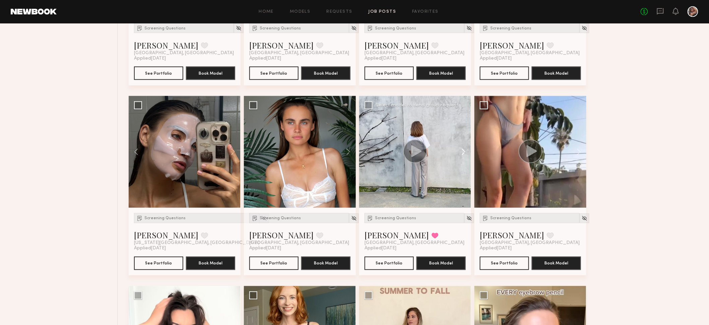
click at [464, 153] on button at bounding box center [460, 152] width 21 height 112
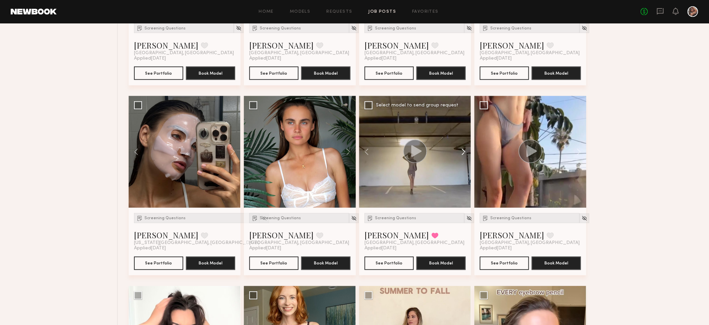
click at [464, 153] on button at bounding box center [460, 152] width 21 height 112
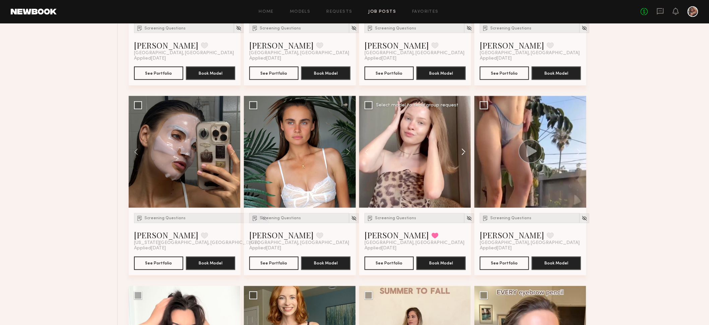
click at [464, 153] on button at bounding box center [460, 152] width 21 height 112
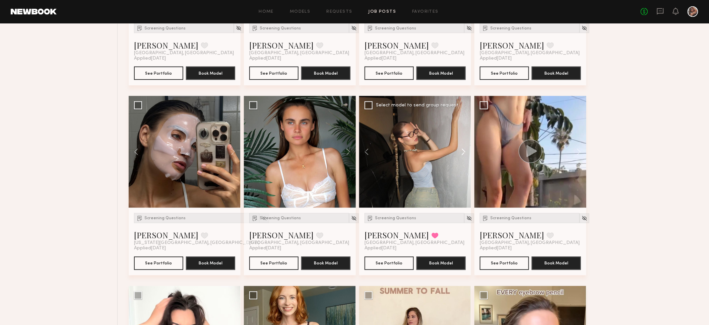
click at [464, 153] on button at bounding box center [460, 152] width 21 height 112
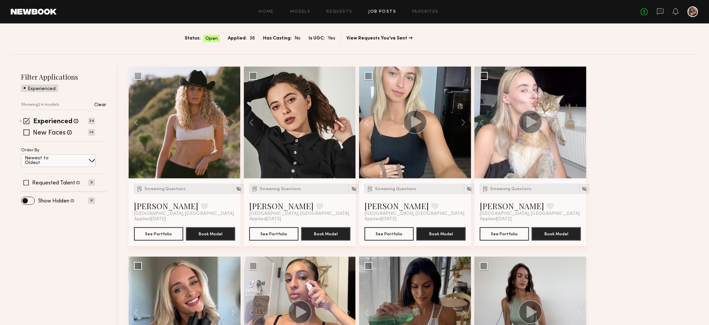
scroll to position [0, 0]
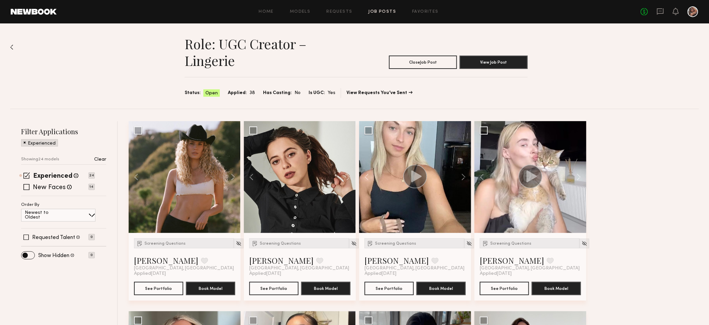
click at [377, 10] on link "Job Posts" at bounding box center [382, 12] width 28 height 4
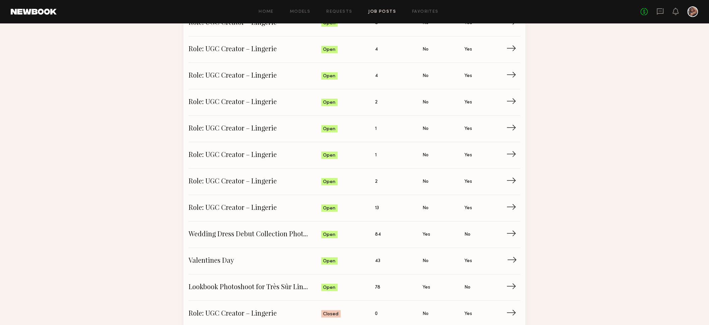
scroll to position [109, 0]
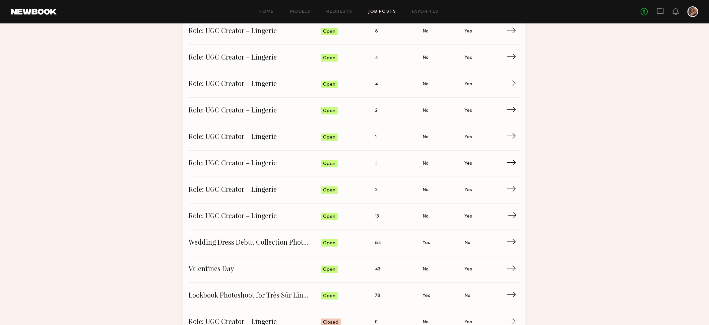
click at [273, 215] on span "Role: UGC Creator – Lingerie" at bounding box center [255, 217] width 133 height 10
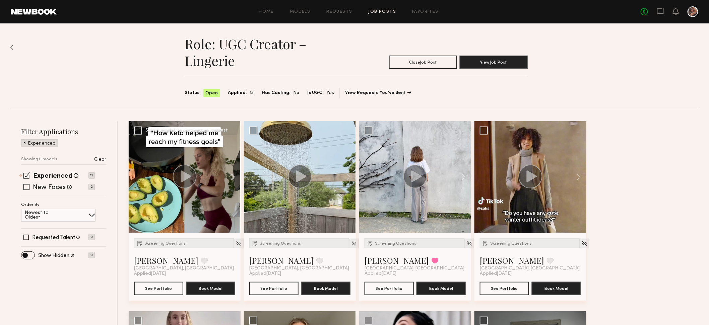
click at [233, 177] on button at bounding box center [229, 177] width 21 height 112
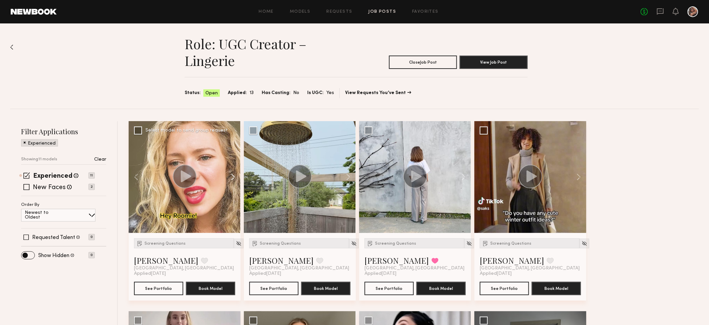
click at [233, 177] on button at bounding box center [229, 177] width 21 height 112
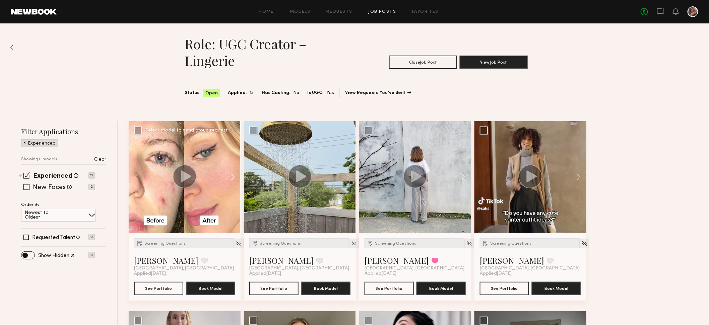
click at [233, 177] on button at bounding box center [229, 177] width 21 height 112
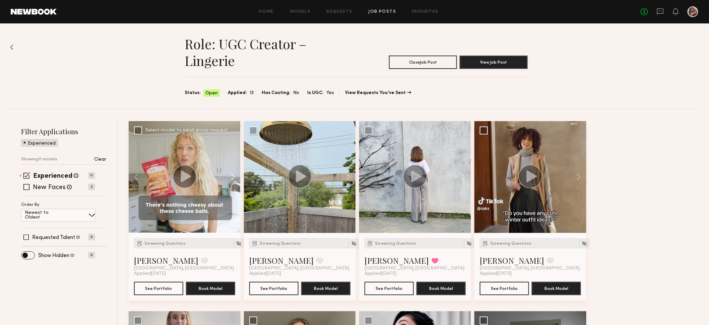
click at [233, 177] on button at bounding box center [229, 177] width 21 height 112
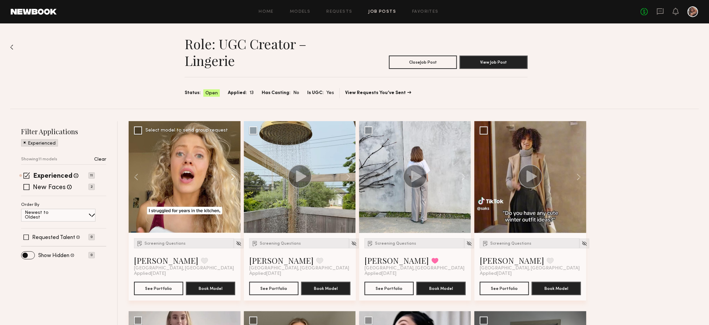
click at [233, 177] on button at bounding box center [229, 177] width 21 height 112
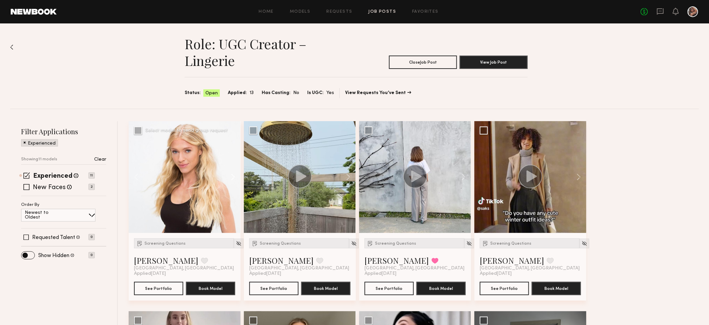
click at [233, 177] on button at bounding box center [229, 177] width 21 height 112
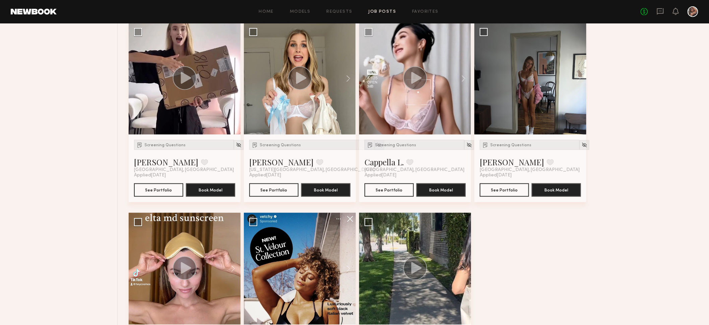
scroll to position [266, 0]
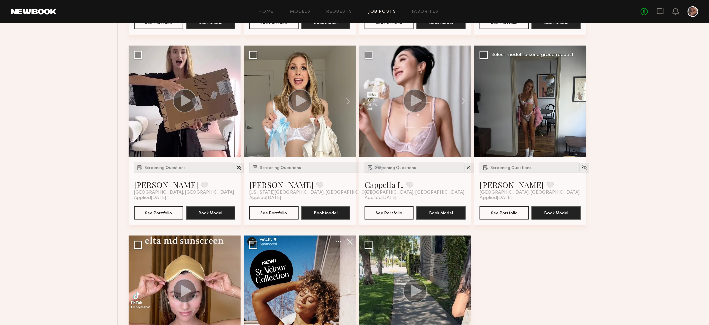
click at [579, 104] on button at bounding box center [575, 102] width 21 height 112
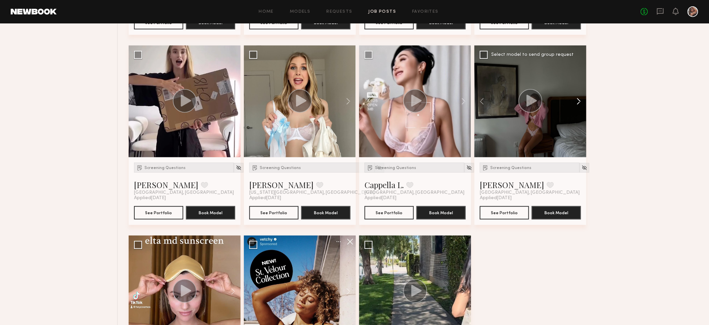
click at [579, 104] on button at bounding box center [575, 102] width 21 height 112
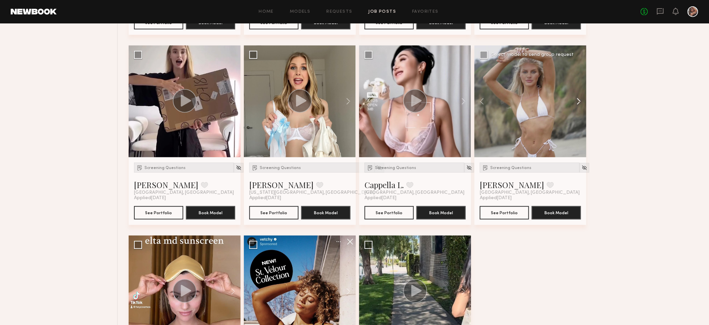
click at [579, 104] on button at bounding box center [575, 102] width 21 height 112
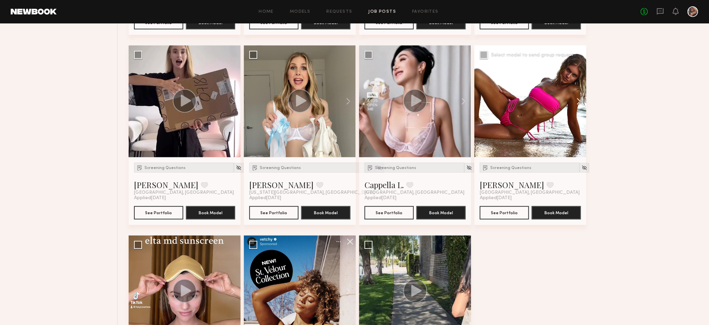
click at [579, 104] on button at bounding box center [575, 102] width 21 height 112
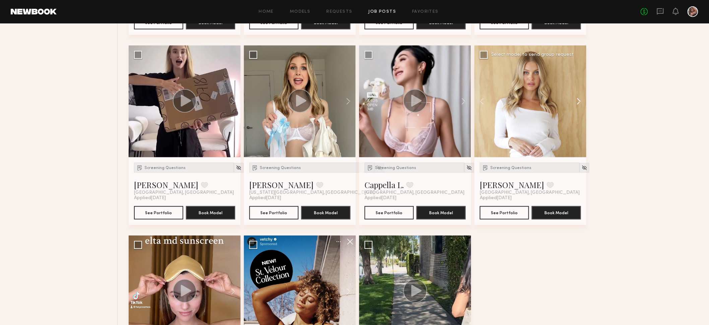
click at [579, 104] on button at bounding box center [575, 102] width 21 height 112
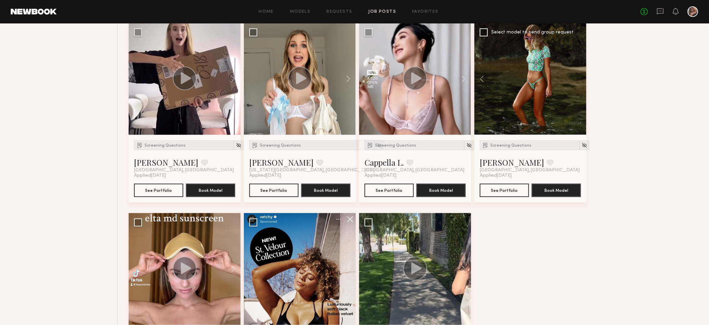
scroll to position [299, 0]
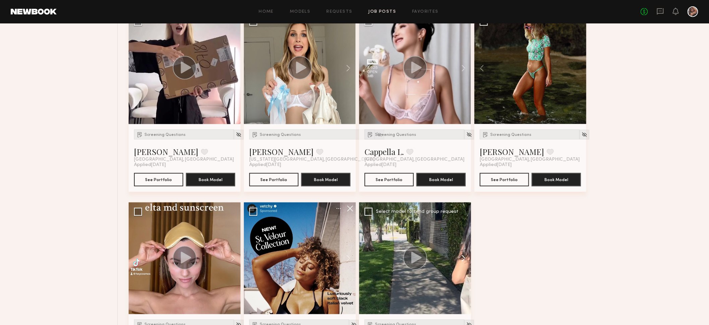
click at [462, 260] on button at bounding box center [460, 259] width 21 height 112
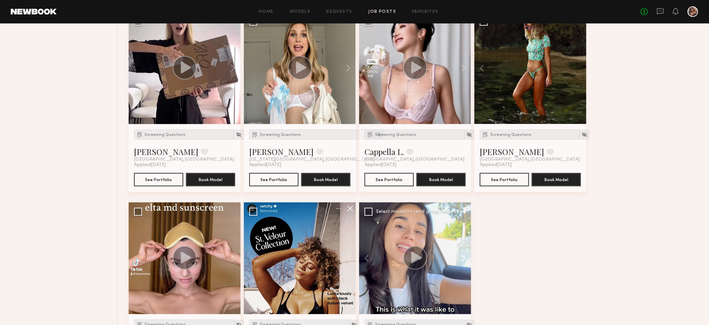
click at [462, 260] on button at bounding box center [460, 259] width 21 height 112
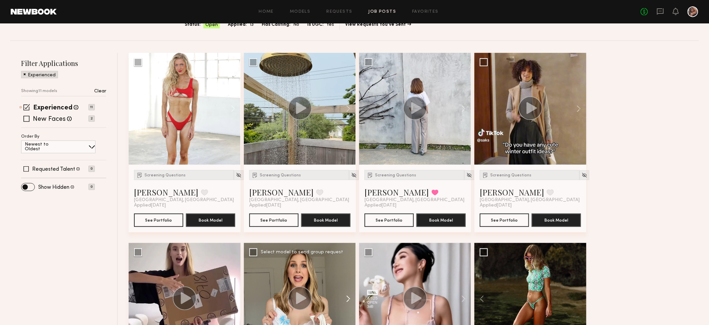
scroll to position [0, 0]
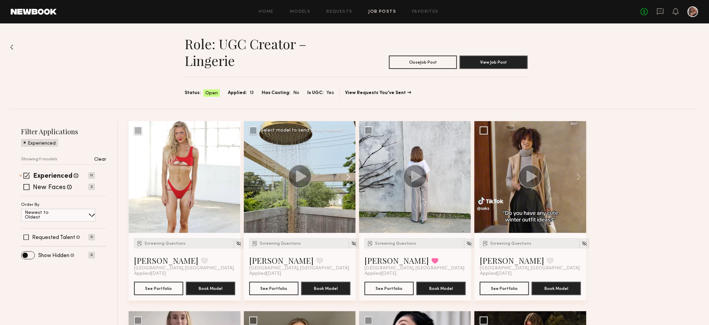
click at [346, 178] on button at bounding box center [344, 177] width 21 height 112
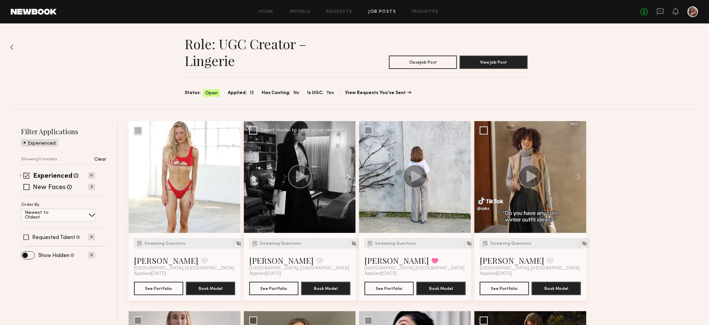
click at [346, 178] on button at bounding box center [344, 177] width 21 height 112
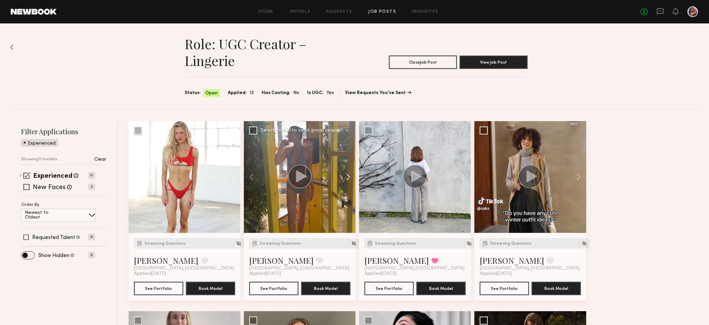
click at [346, 178] on button at bounding box center [344, 177] width 21 height 112
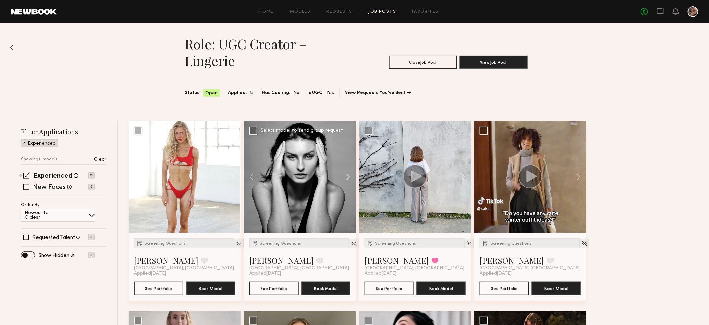
click at [346, 178] on button at bounding box center [344, 177] width 21 height 112
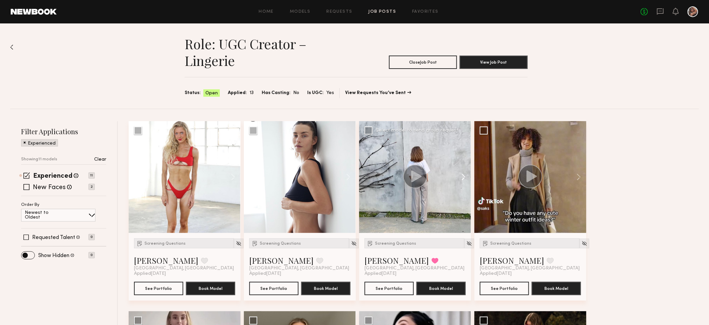
click at [465, 181] on button at bounding box center [460, 177] width 21 height 112
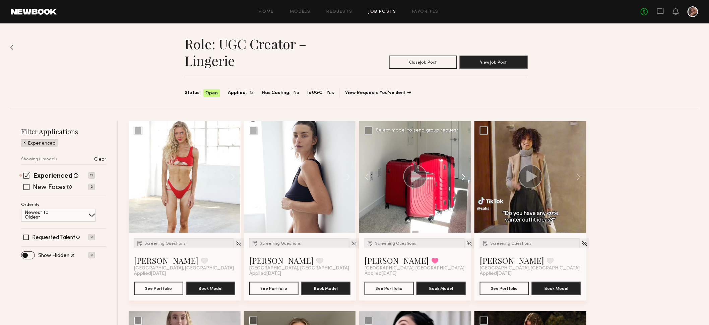
click at [465, 181] on button at bounding box center [460, 177] width 21 height 112
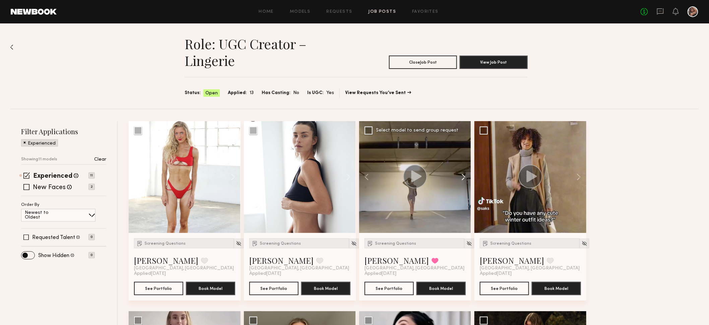
click at [465, 181] on button at bounding box center [460, 177] width 21 height 112
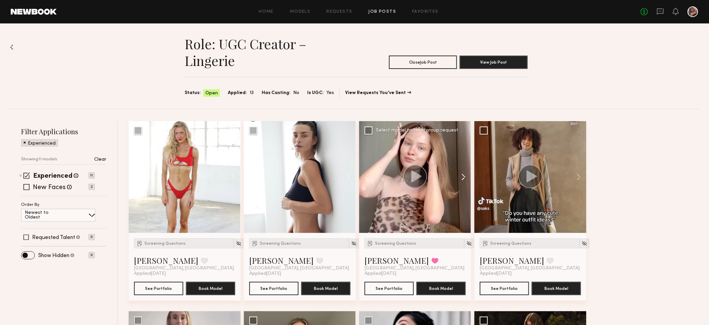
click at [465, 181] on button at bounding box center [460, 177] width 21 height 112
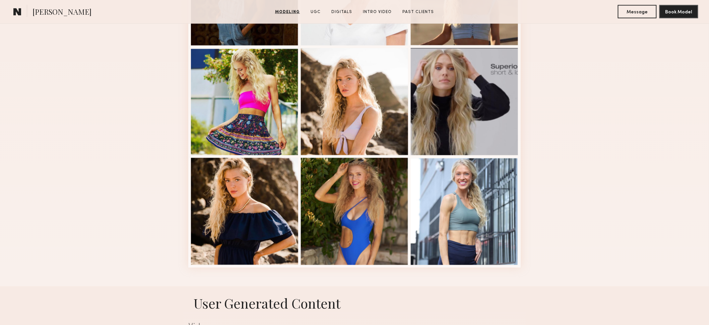
scroll to position [376, 0]
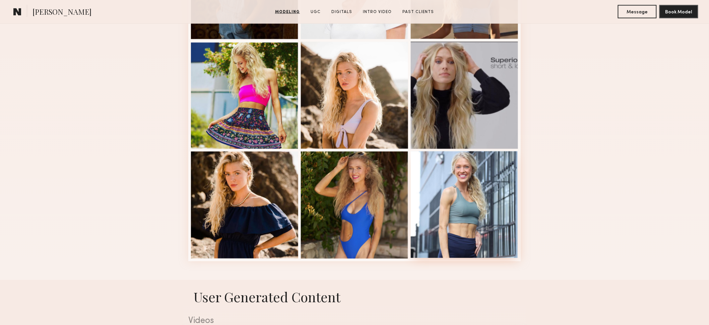
click at [480, 223] on div at bounding box center [464, 204] width 107 height 107
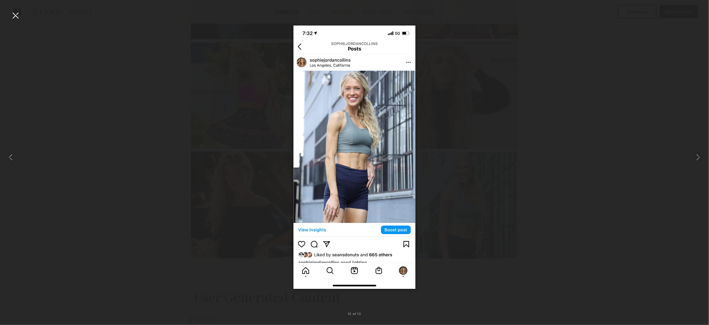
click at [566, 148] on div at bounding box center [354, 157] width 709 height 293
click at [558, 154] on div at bounding box center [354, 157] width 709 height 293
drag, startPoint x: 567, startPoint y: 186, endPoint x: 631, endPoint y: 137, distance: 80.5
click at [571, 184] on div at bounding box center [354, 157] width 709 height 293
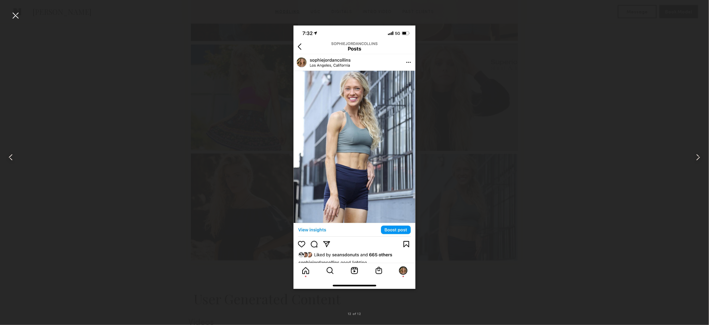
click at [16, 17] on div at bounding box center [15, 15] width 11 height 11
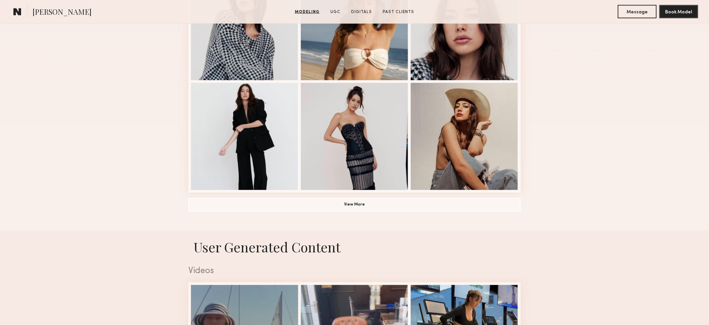
scroll to position [445, 0]
click at [361, 205] on button "View More" at bounding box center [354, 204] width 332 height 13
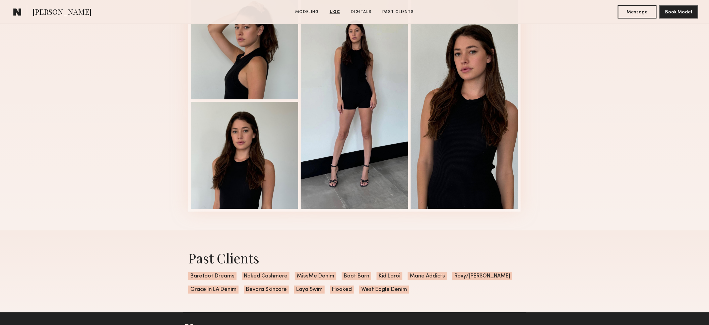
scroll to position [1715, 0]
